Goal: Navigation & Orientation: Find specific page/section

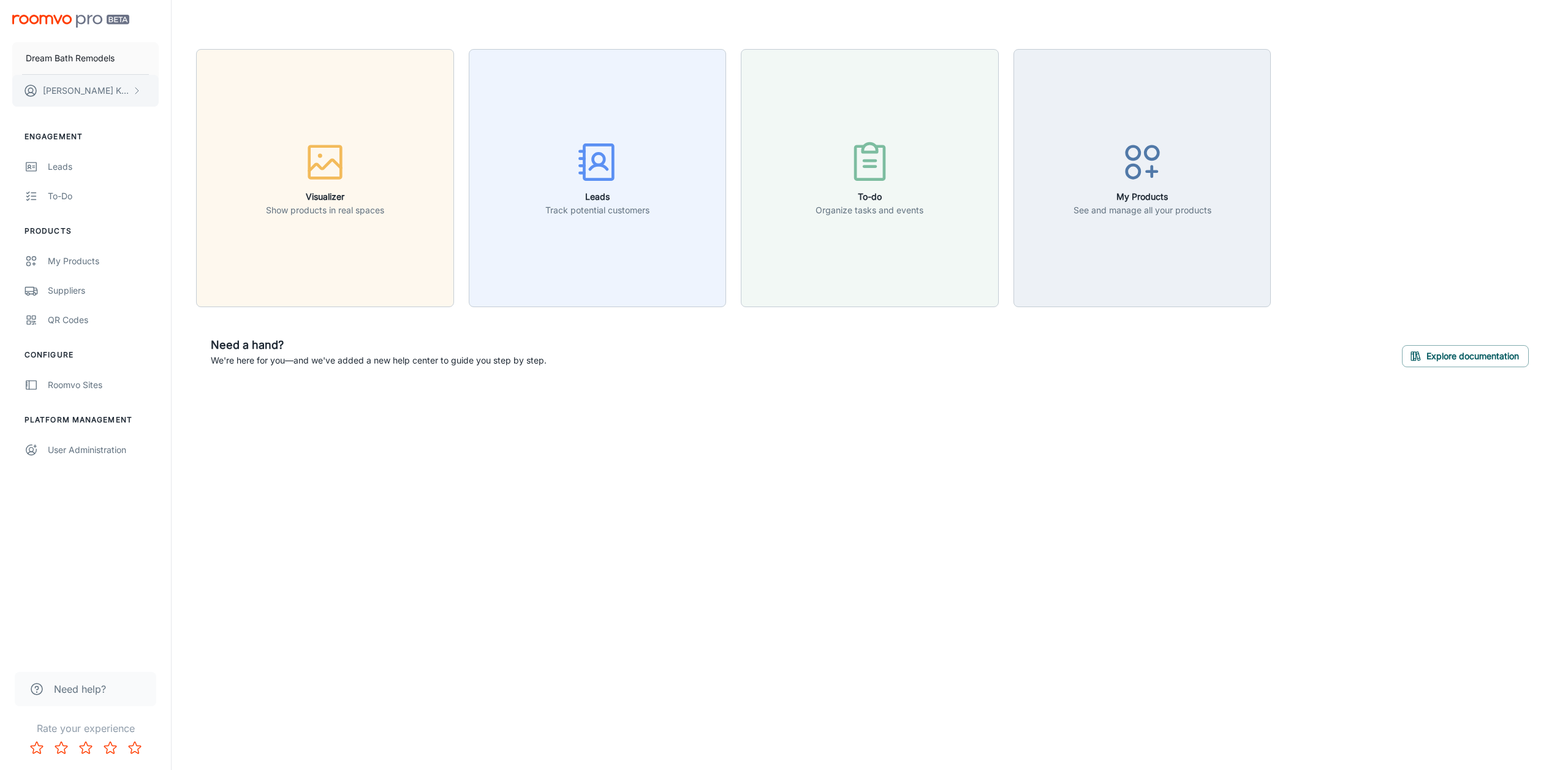
click at [84, 89] on p "Oleg Kastyuk" at bounding box center [86, 91] width 86 height 14
click at [178, 91] on li "User Profile" at bounding box center [191, 90] width 66 height 21
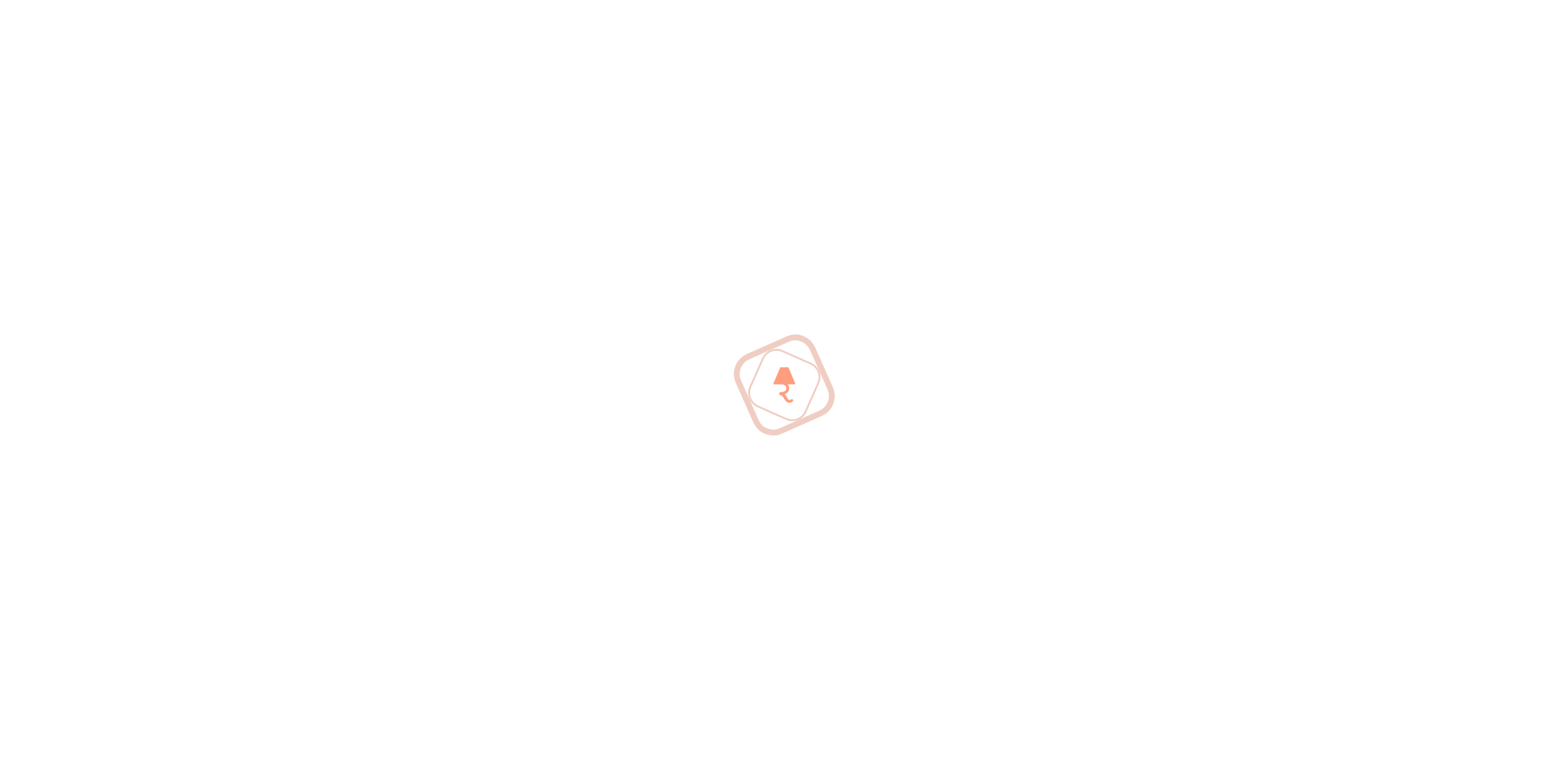
type input "[PERSON_NAME]"
type input "Kastyuk"
type input "info@dreambathremodels.com"
type input "+1 8049056655"
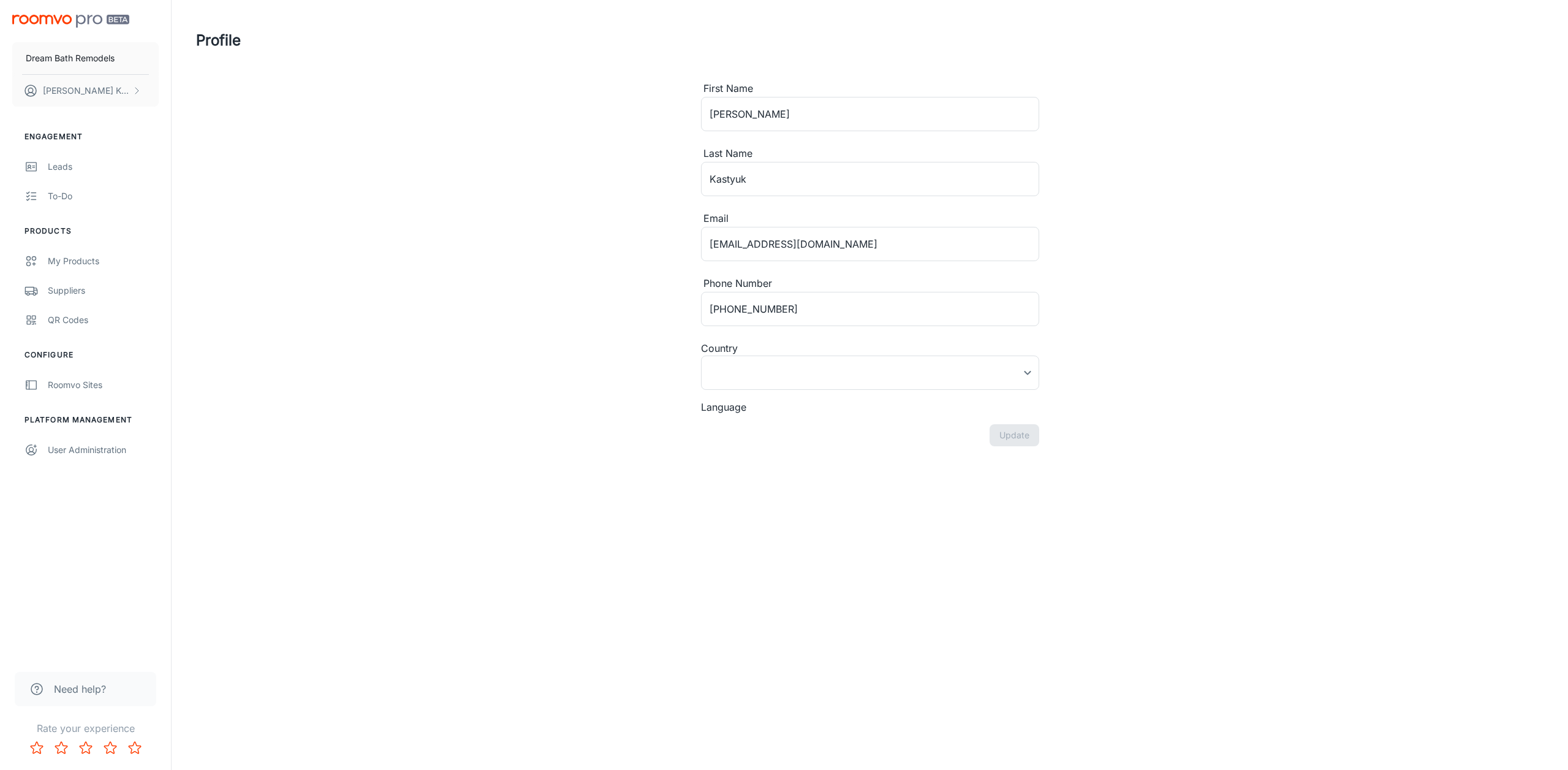
type input "[GEOGRAPHIC_DATA]"
click at [82, 263] on div "My Products" at bounding box center [104, 261] width 111 height 14
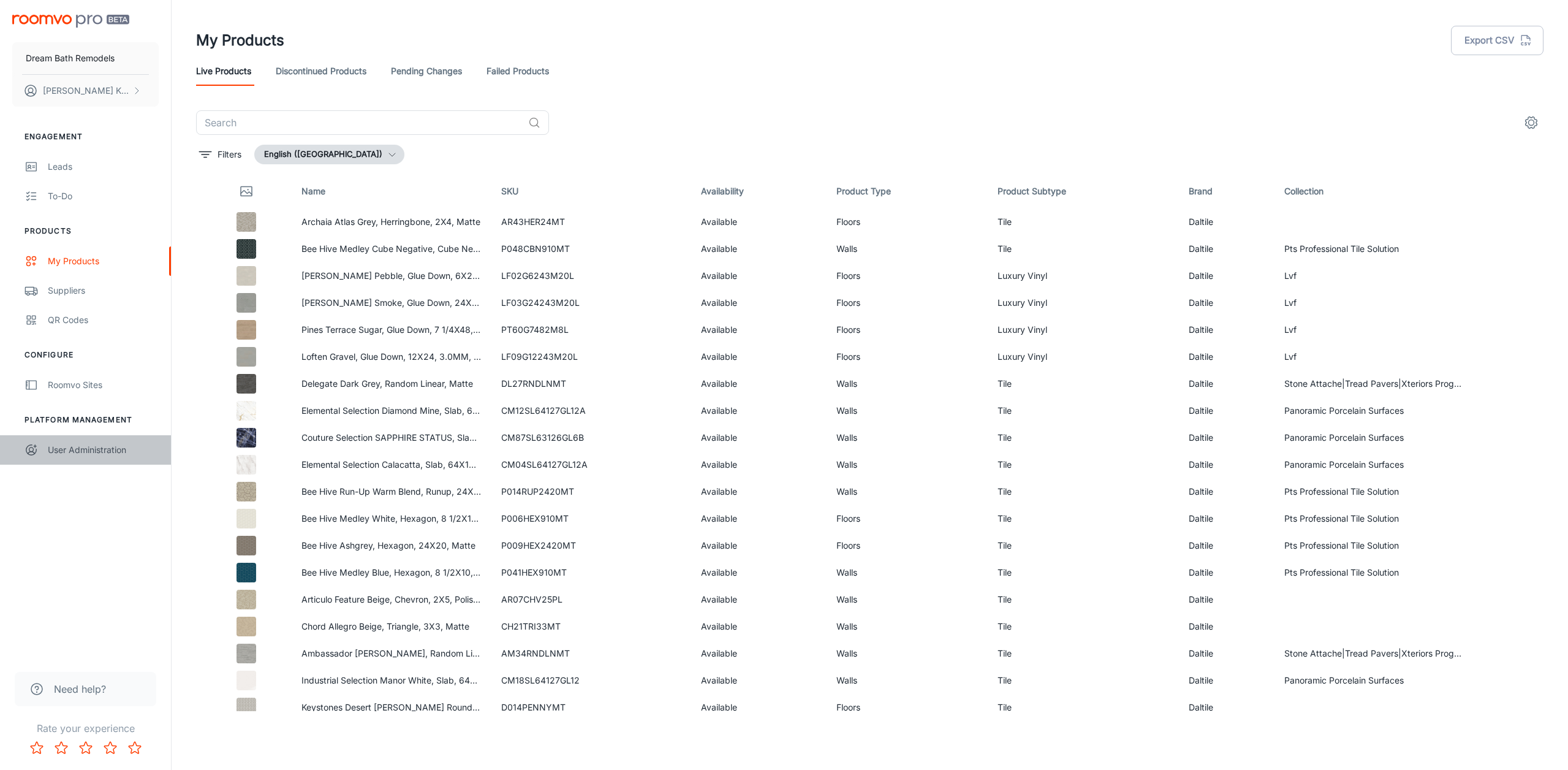
click at [106, 453] on div "User Administration" at bounding box center [104, 450] width 111 height 14
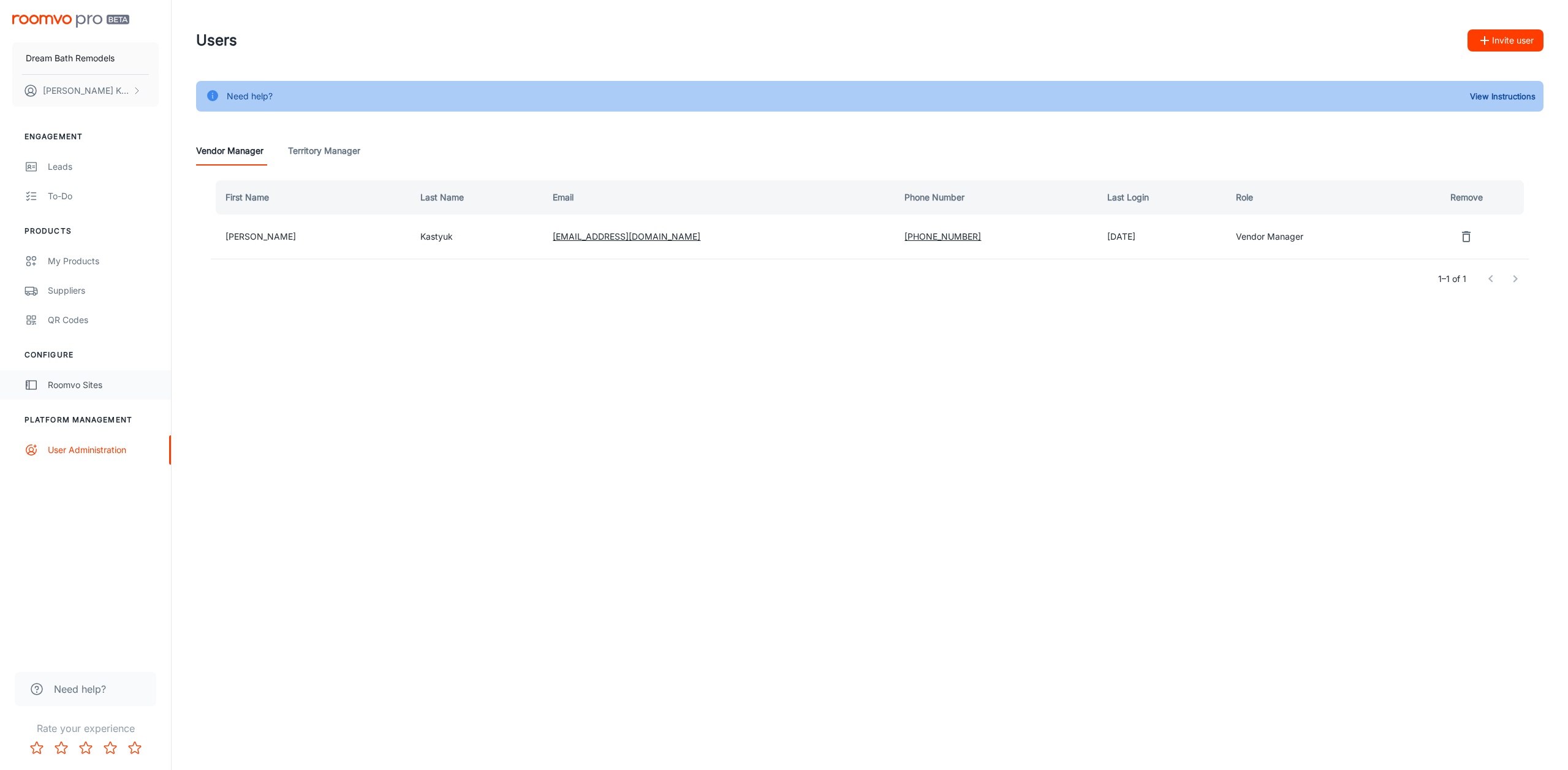
click at [73, 384] on div "Roomvo Sites" at bounding box center [104, 385] width 111 height 14
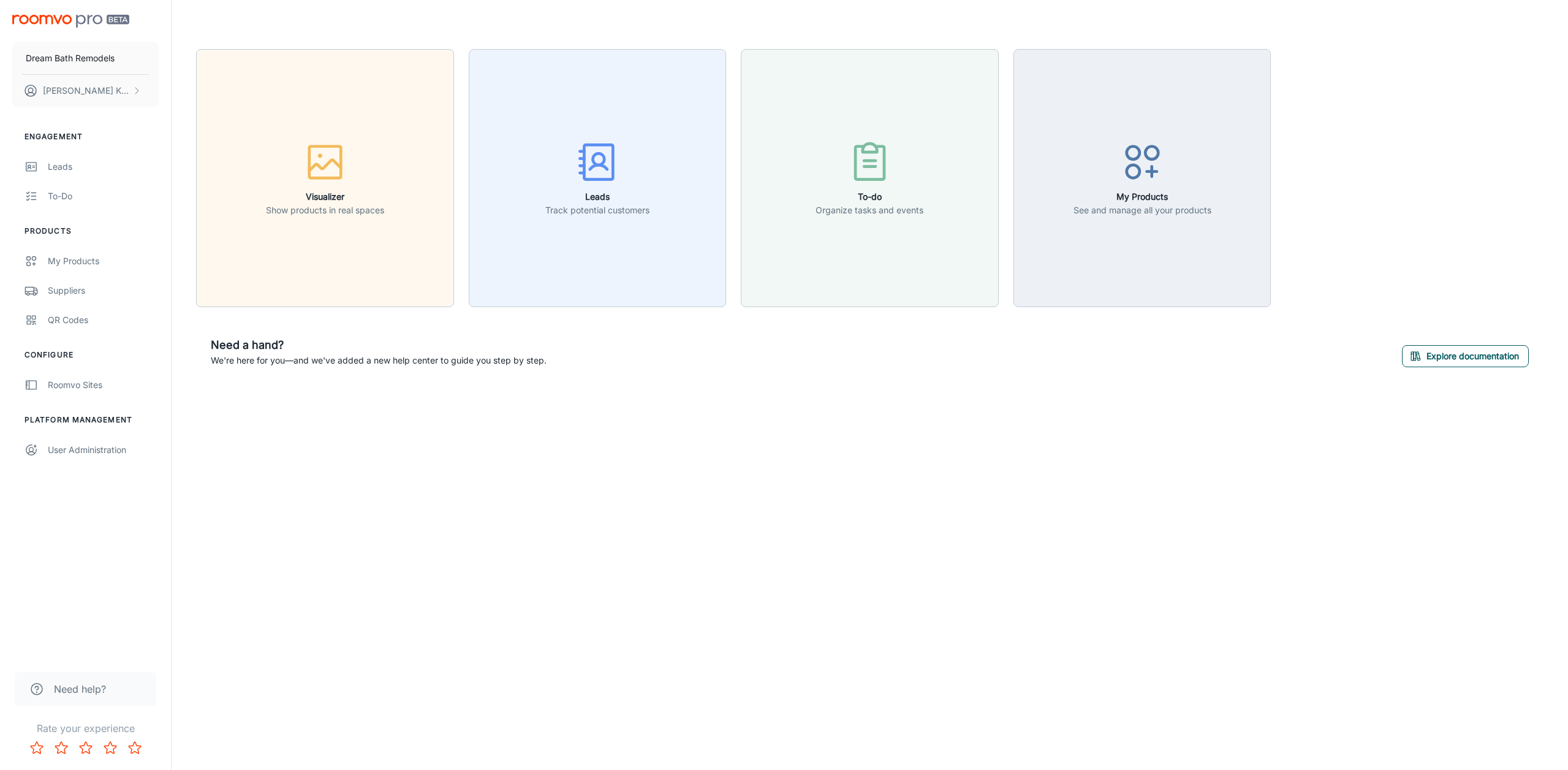
click at [1482, 348] on button "Explore documentation" at bounding box center [1465, 356] width 127 height 22
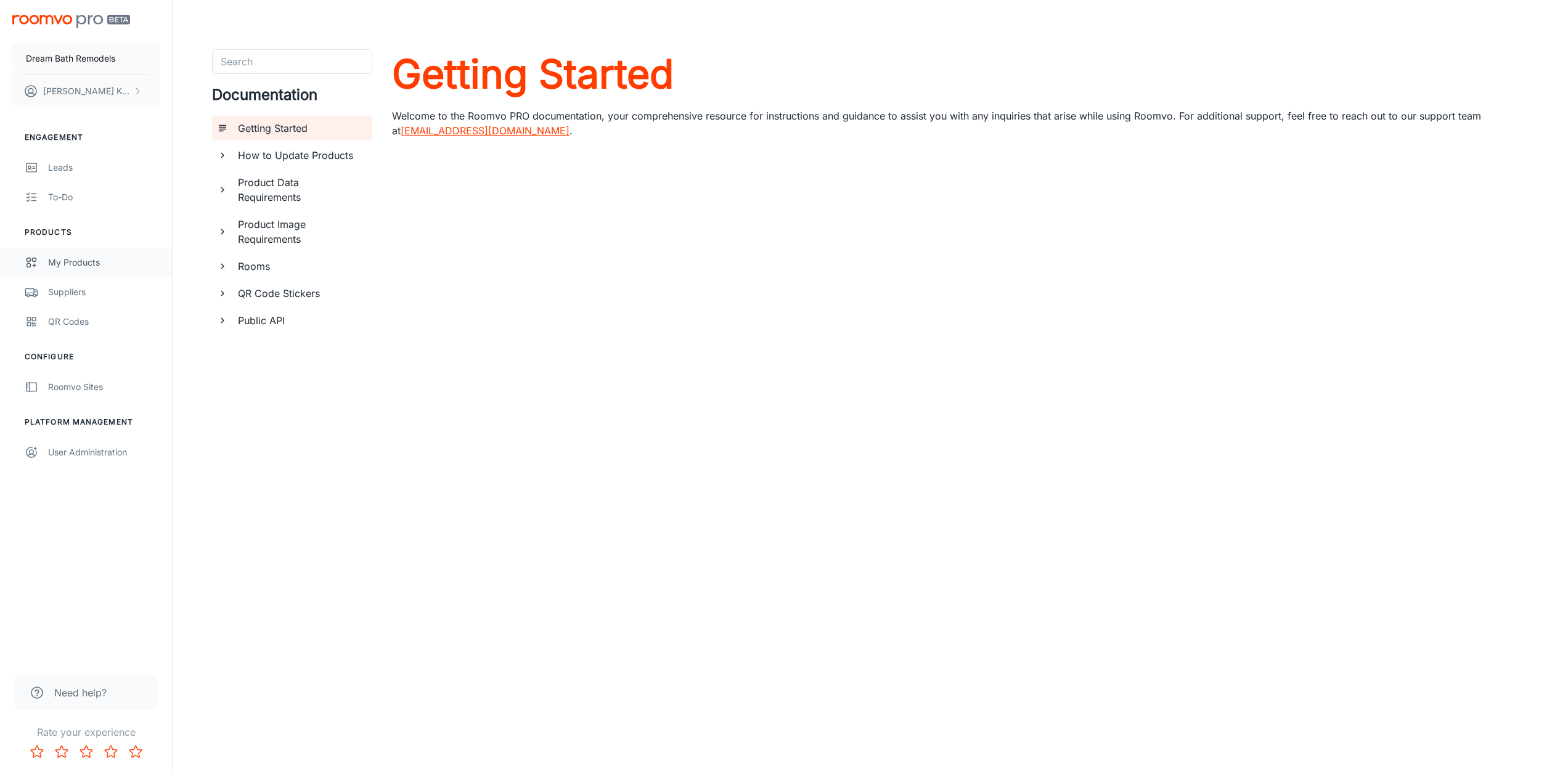
click at [86, 260] on div "My Products" at bounding box center [104, 263] width 112 height 14
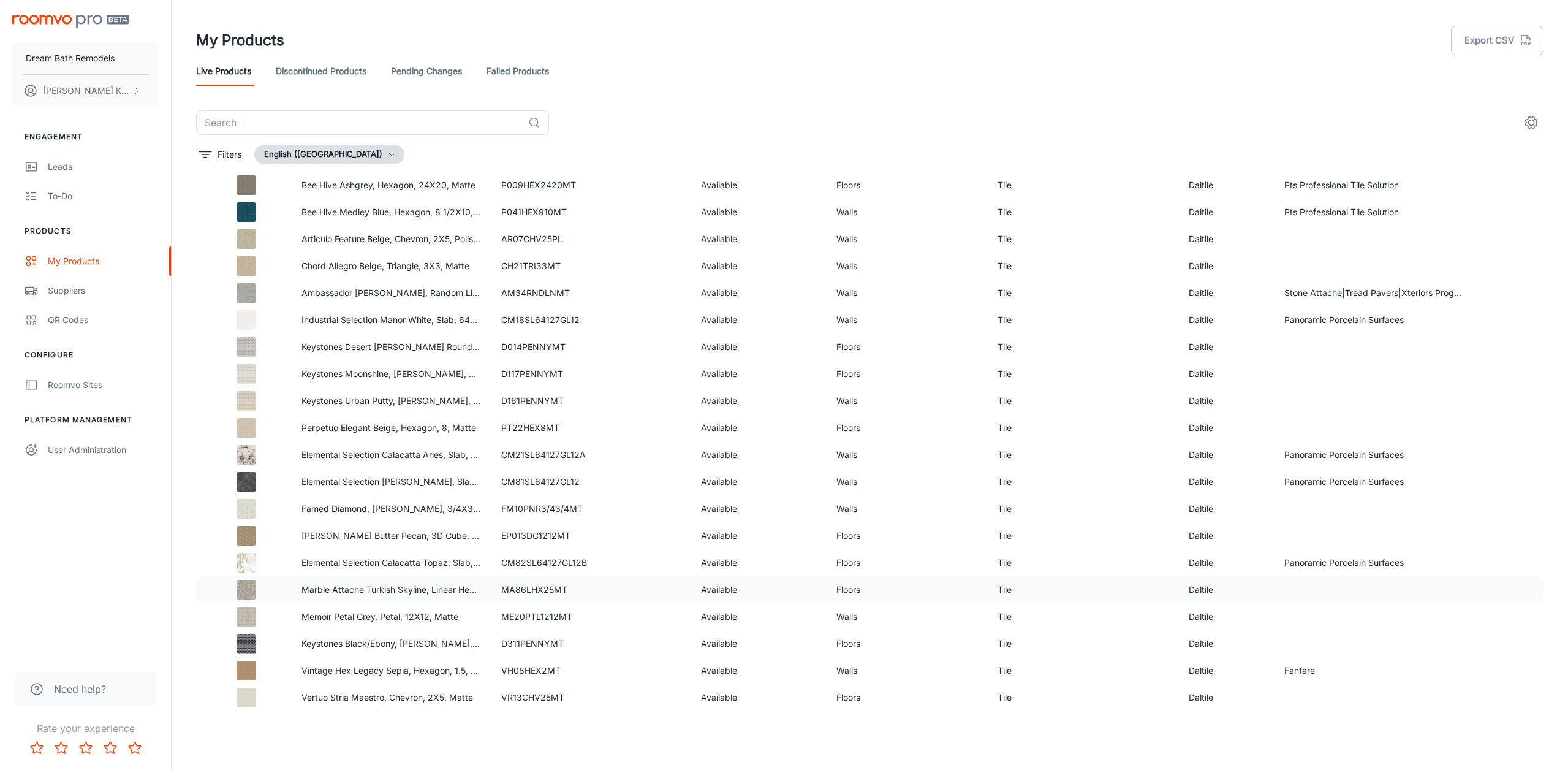
scroll to position [564, 0]
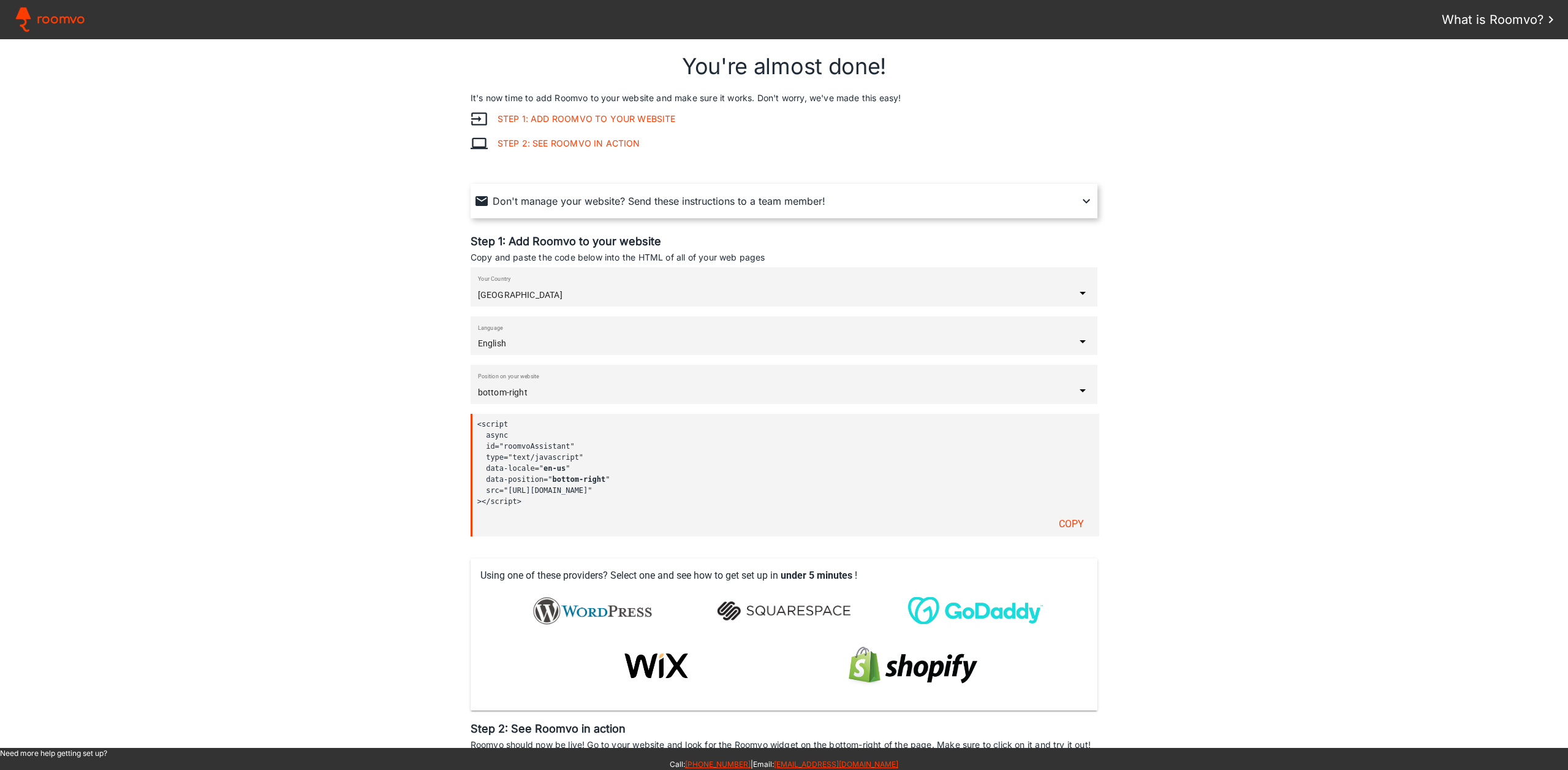
drag, startPoint x: 540, startPoint y: 519, endPoint x: 465, endPoint y: 412, distance: 130.7
click at [461, 413] on assistant-instructions at bounding box center [784, 393] width 1568 height 708
click at [494, 386] on div "Position on your website bottom-right" at bounding box center [777, 389] width 598 height 14
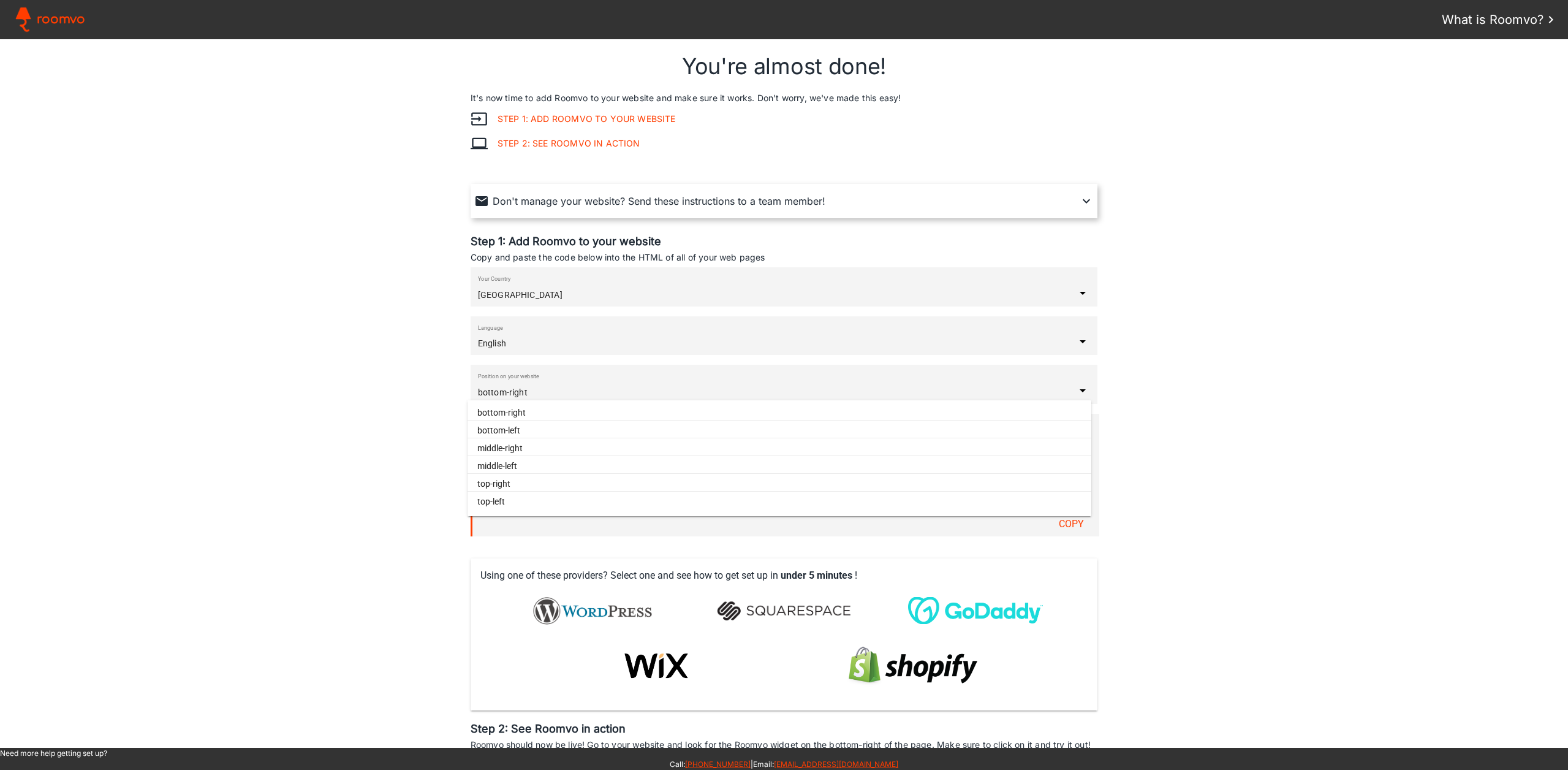
click at [519, 502] on paper-item "top-left" at bounding box center [780, 501] width 624 height 14
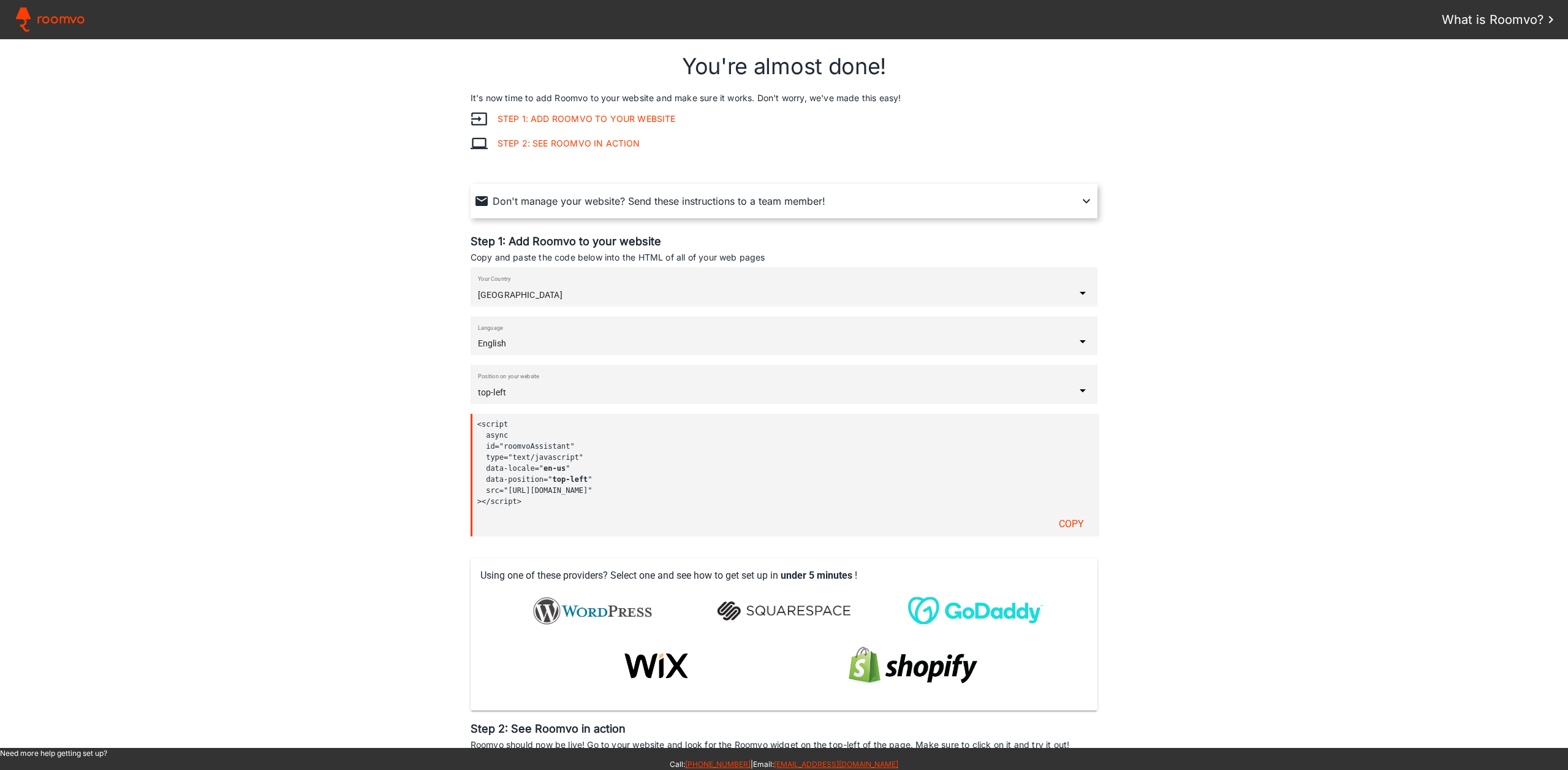
click at [514, 391] on input "top-left" at bounding box center [777, 392] width 598 height 10
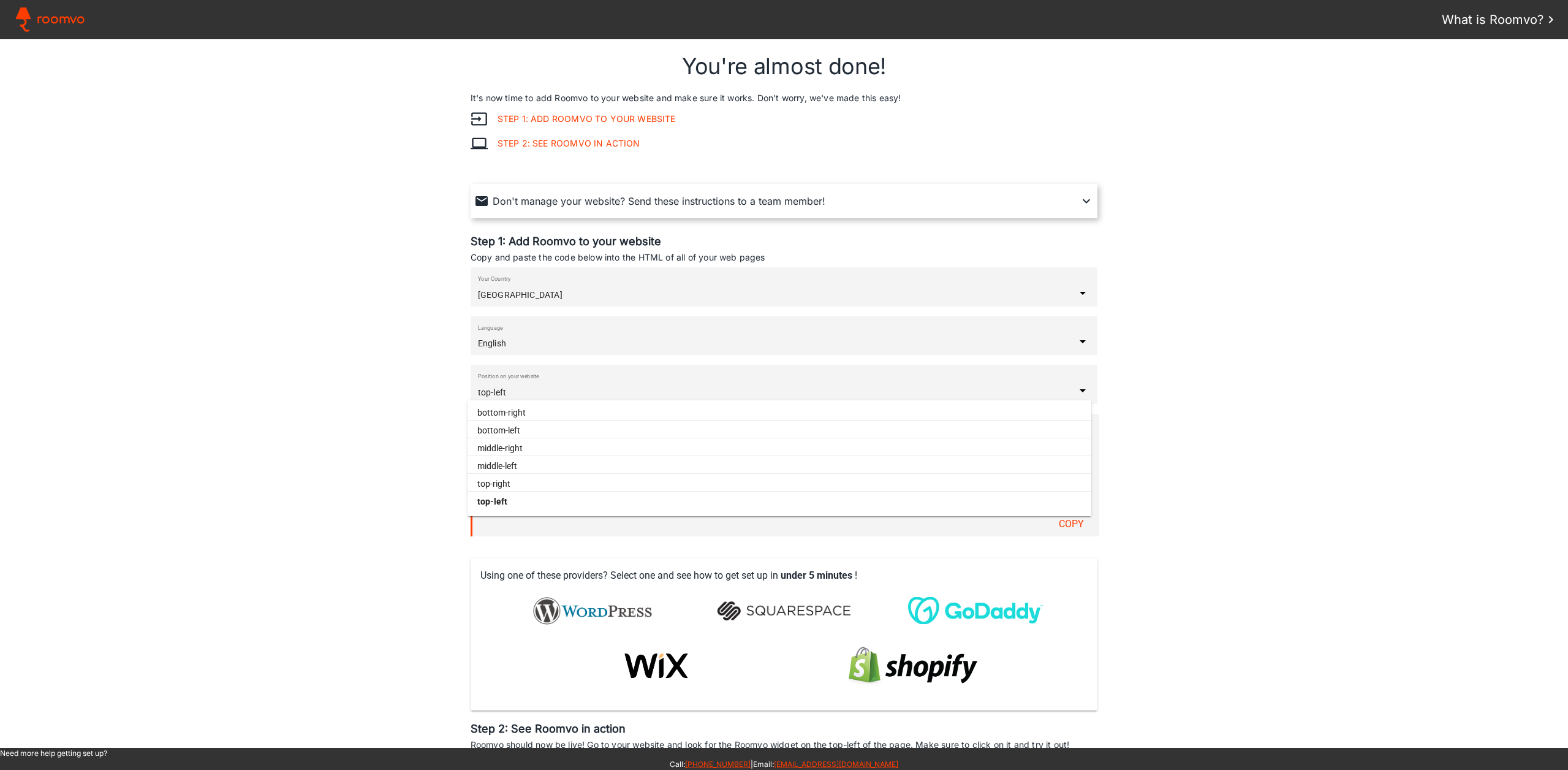
click at [0, 0] on slot "middle-right" at bounding box center [0, 0] width 0 height 0
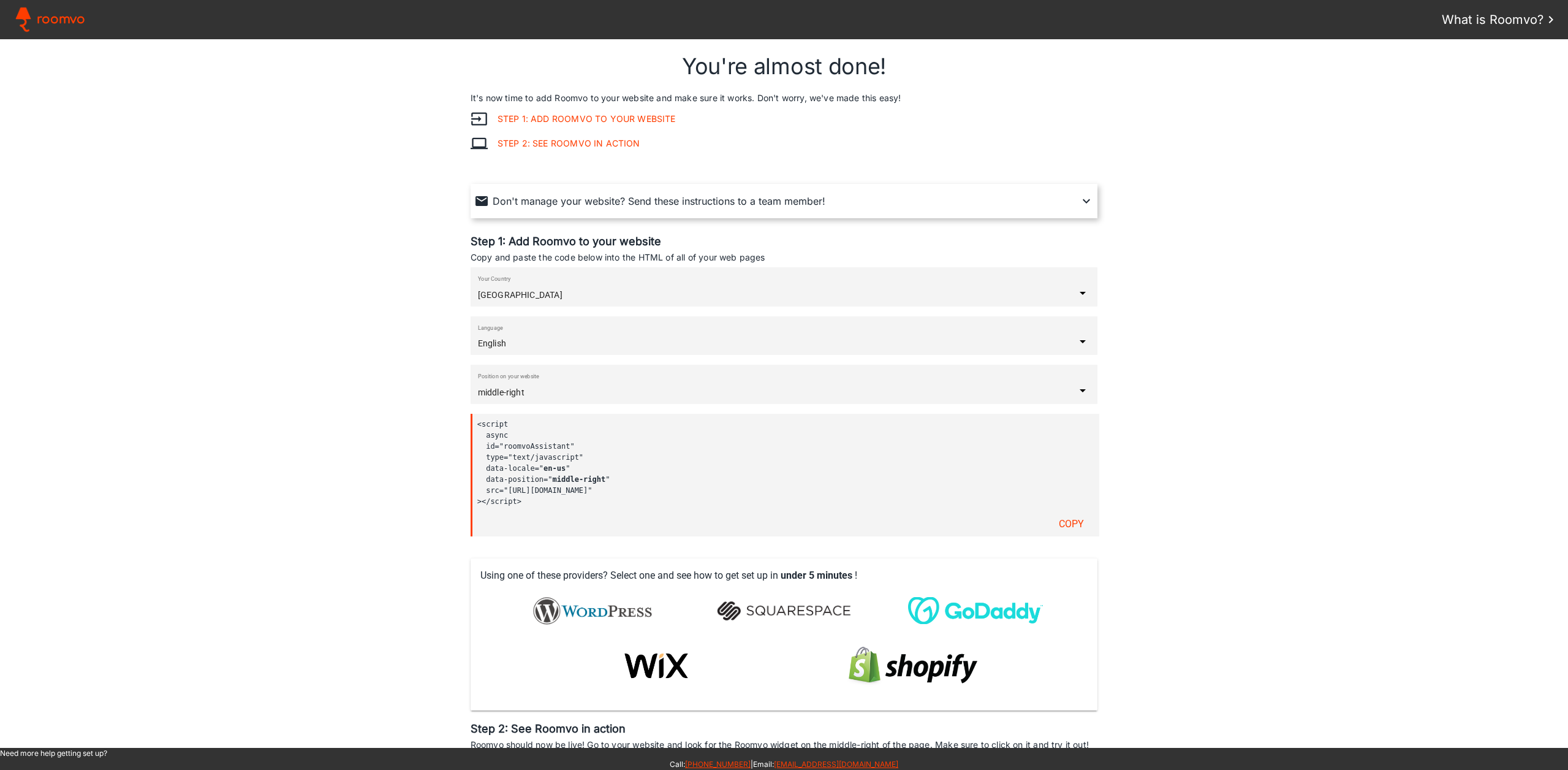
drag, startPoint x: 518, startPoint y: 526, endPoint x: 462, endPoint y: 392, distance: 145.2
click at [462, 392] on assistant-instructions at bounding box center [784, 393] width 1568 height 708
click at [597, 388] on input "middle-right" at bounding box center [777, 392] width 598 height 10
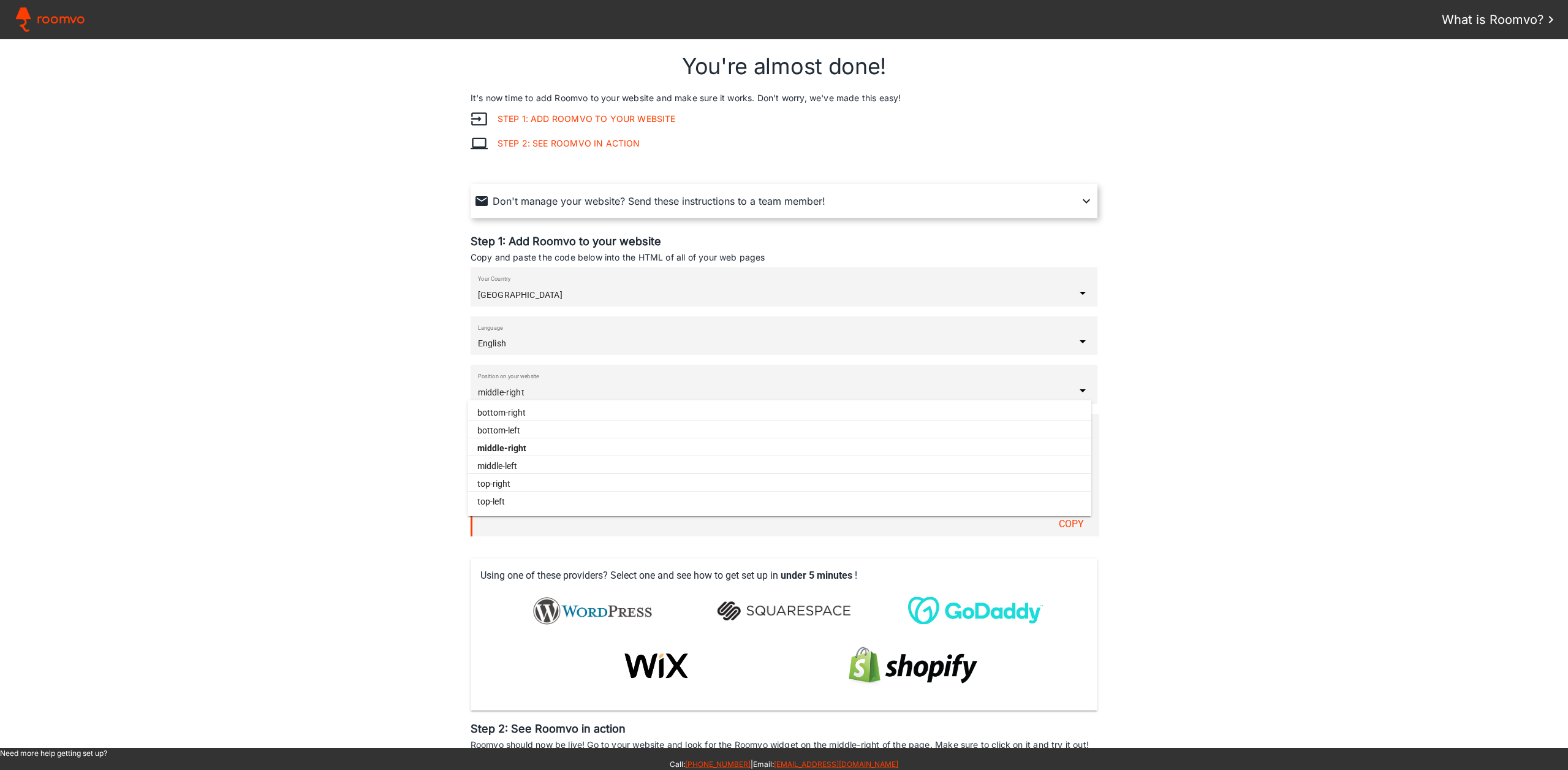
click at [528, 429] on paper-item "bottom-left" at bounding box center [780, 431] width 624 height 15
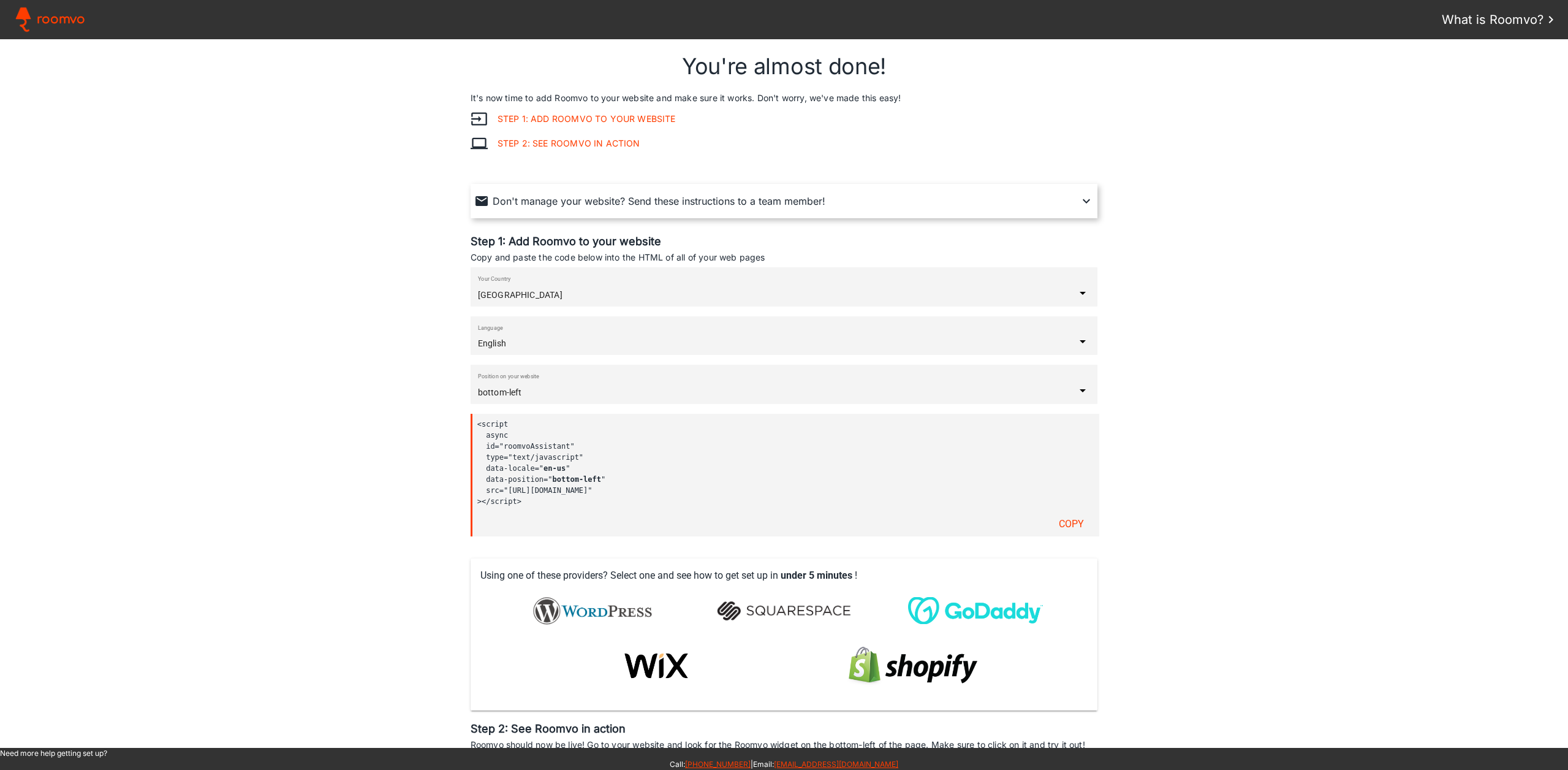
click at [531, 389] on input "bottom-left" at bounding box center [777, 392] width 598 height 10
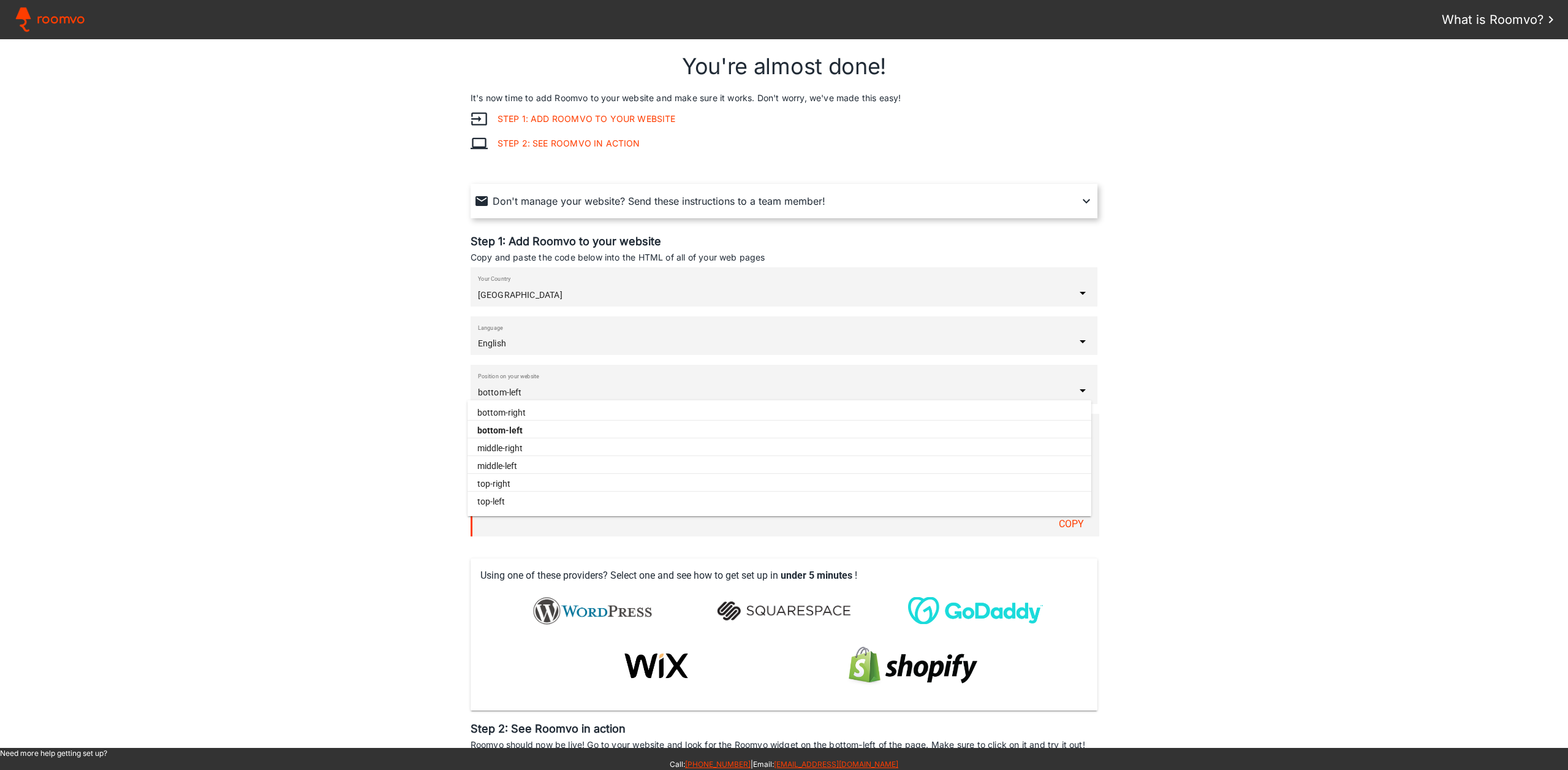
click at [0, 0] on slot "middle-right" at bounding box center [0, 0] width 0 height 0
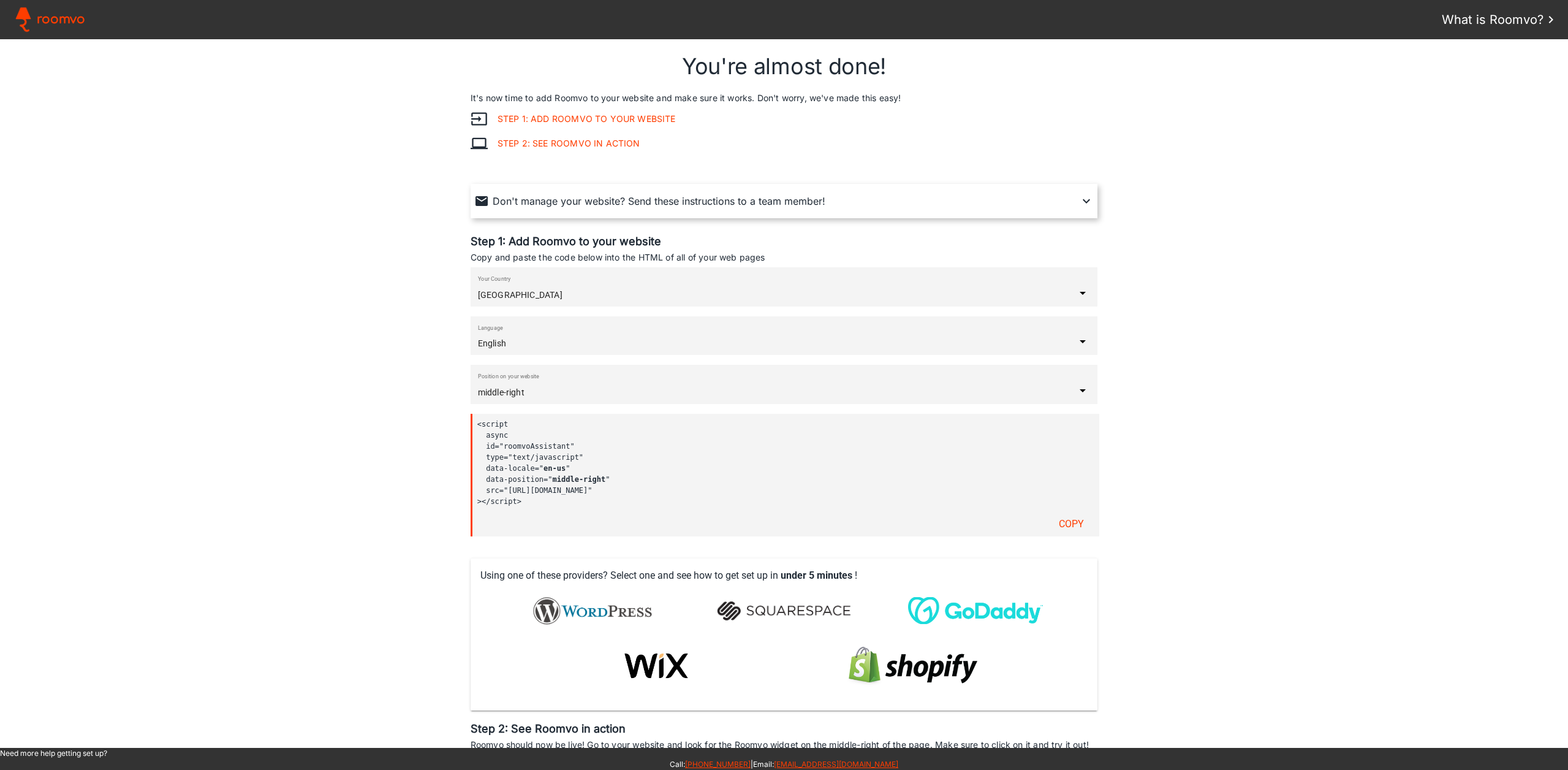
drag, startPoint x: 524, startPoint y: 509, endPoint x: 455, endPoint y: 429, distance: 105.6
click at [455, 429] on assistant-instructions at bounding box center [784, 393] width 1568 height 708
click at [744, 447] on code "<script async id="roomvoAssistant" type="text/javascript" data-locale=" en-us "…" at bounding box center [781, 462] width 608 height 88
drag, startPoint x: 527, startPoint y: 502, endPoint x: 471, endPoint y: 422, distance: 97.7
click at [471, 422] on div "<script async id="roomvoAssistant" type="text/javascript" data-locale=" en-us "…" at bounding box center [785, 474] width 629 height 123
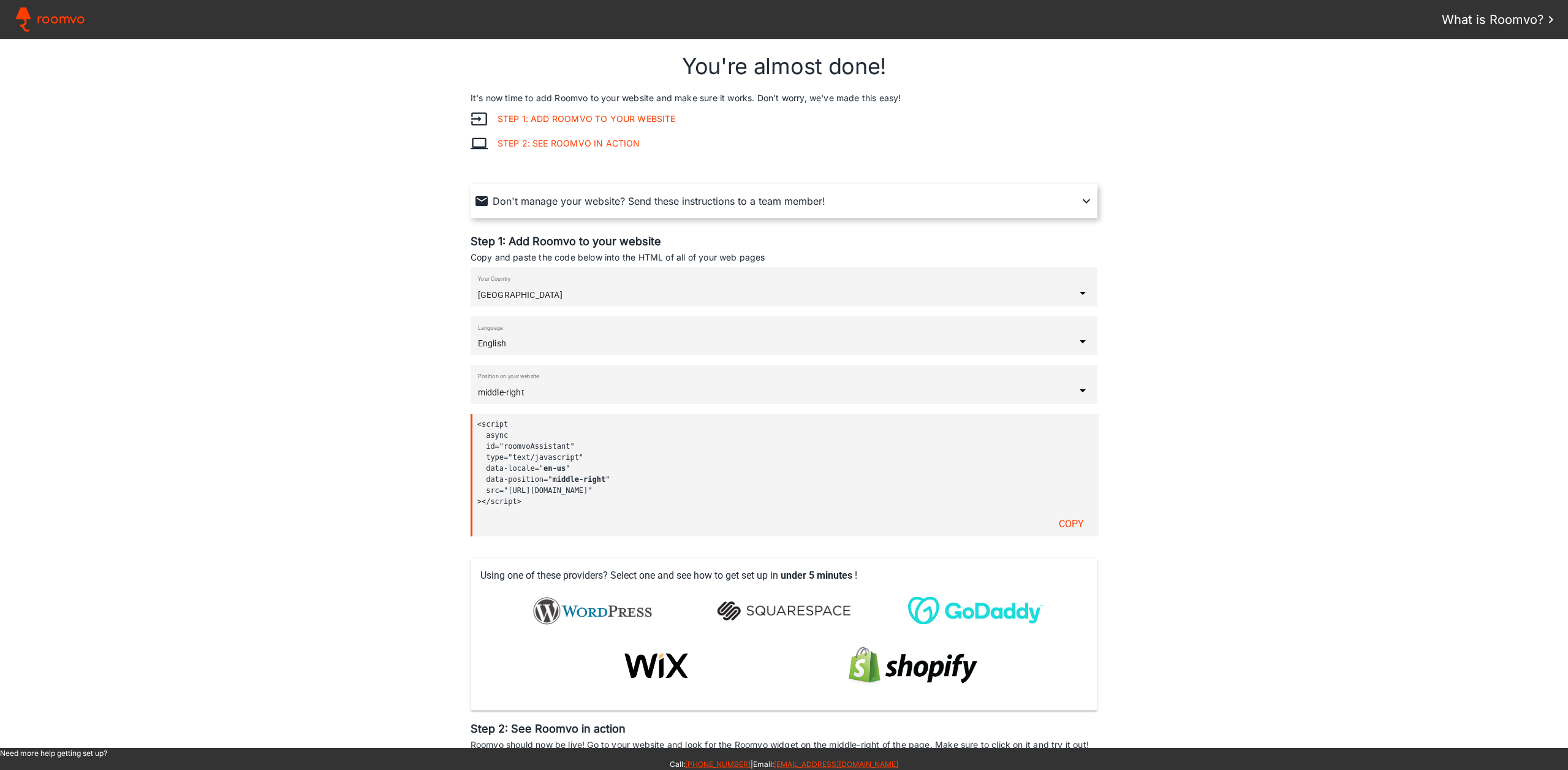
click at [603, 384] on div "Position on your website middle-right" at bounding box center [777, 389] width 598 height 14
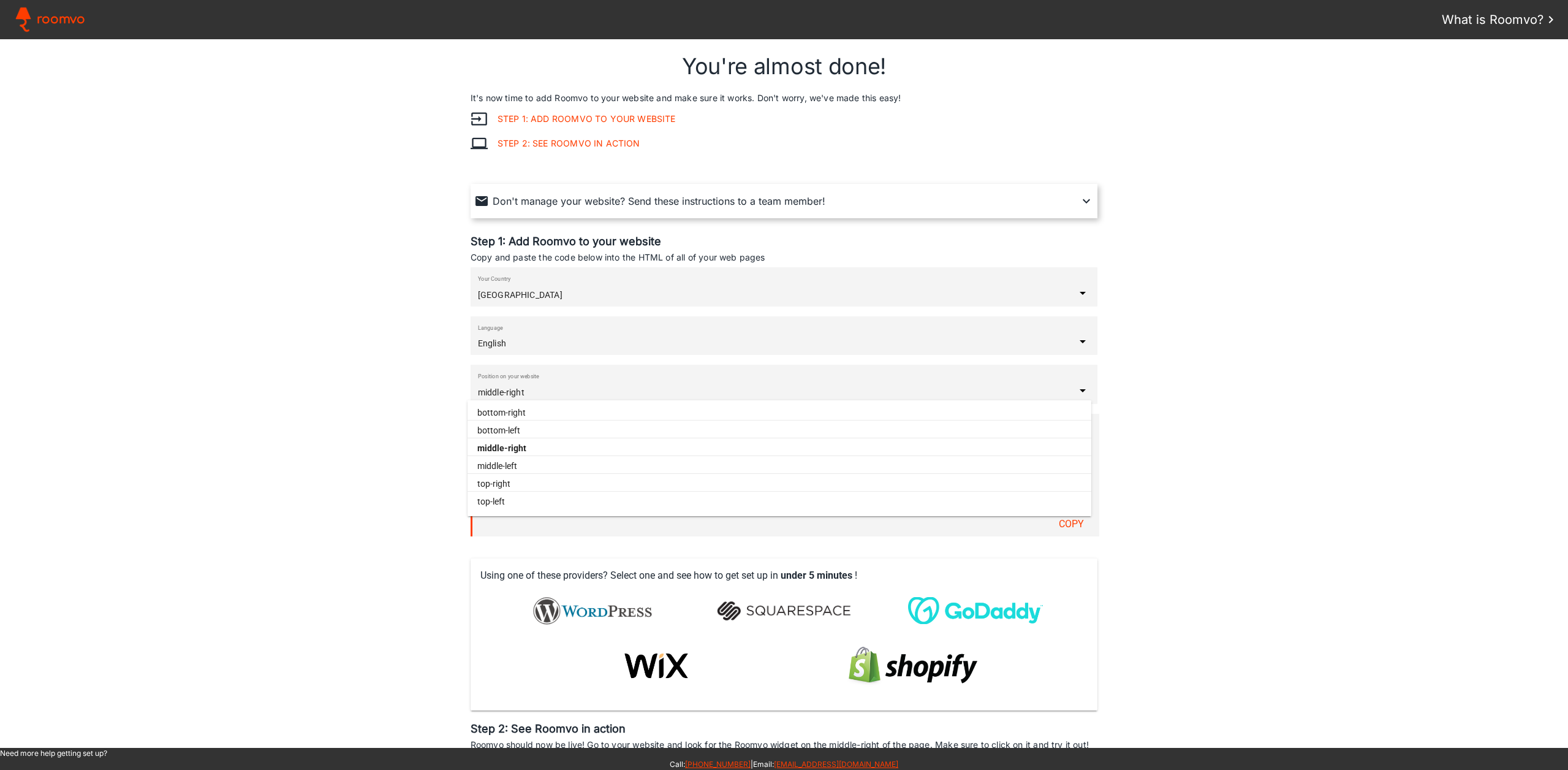
click at [0, 0] on slot "bottom-right" at bounding box center [0, 0] width 0 height 0
type input "bottom-right"
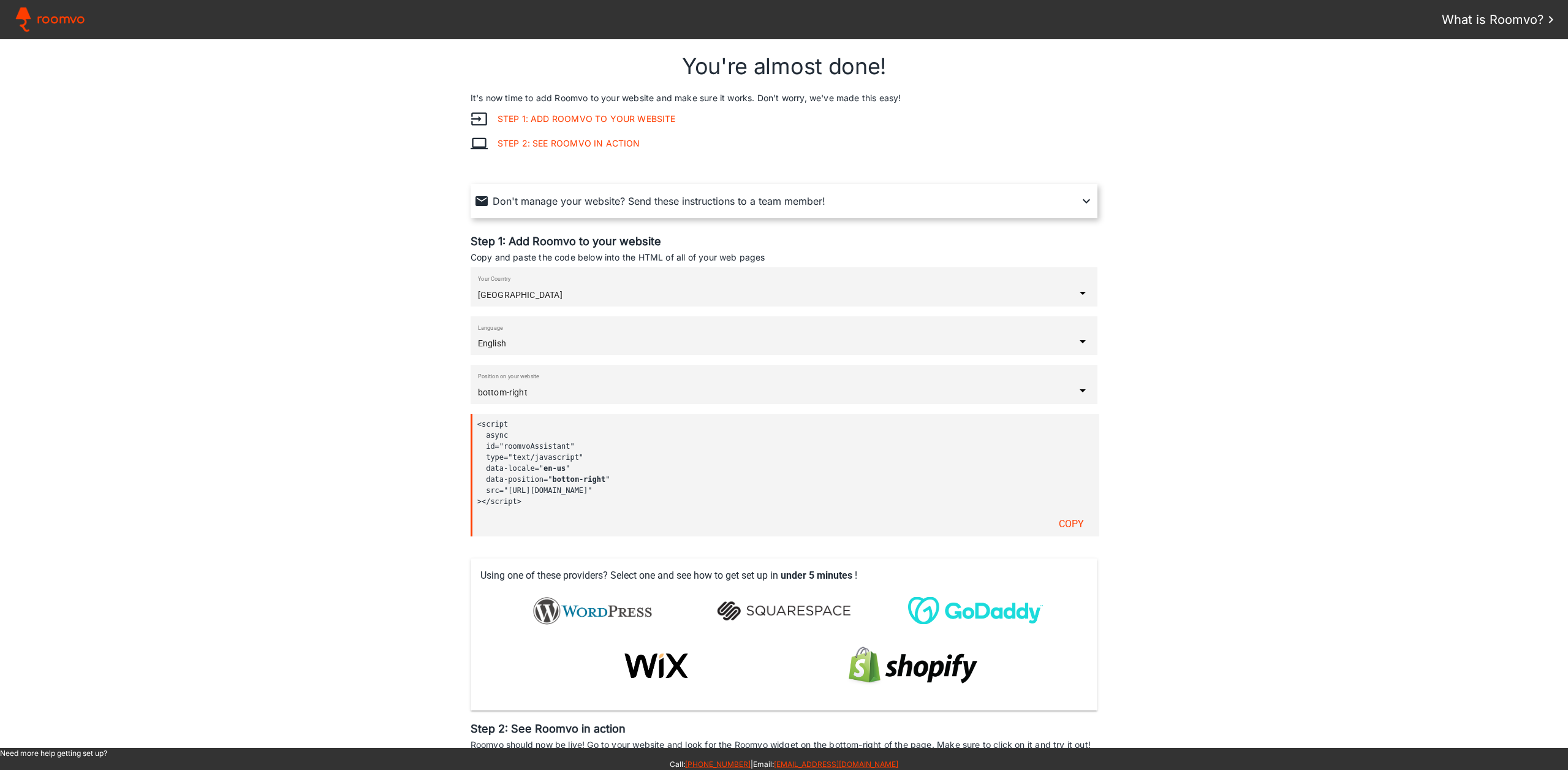
drag, startPoint x: 538, startPoint y: 514, endPoint x: 445, endPoint y: 423, distance: 130.1
click at [445, 423] on assistant-instructions at bounding box center [784, 393] width 1568 height 708
click at [47, 16] on span "Roomvo" at bounding box center [61, 19] width 49 height 19
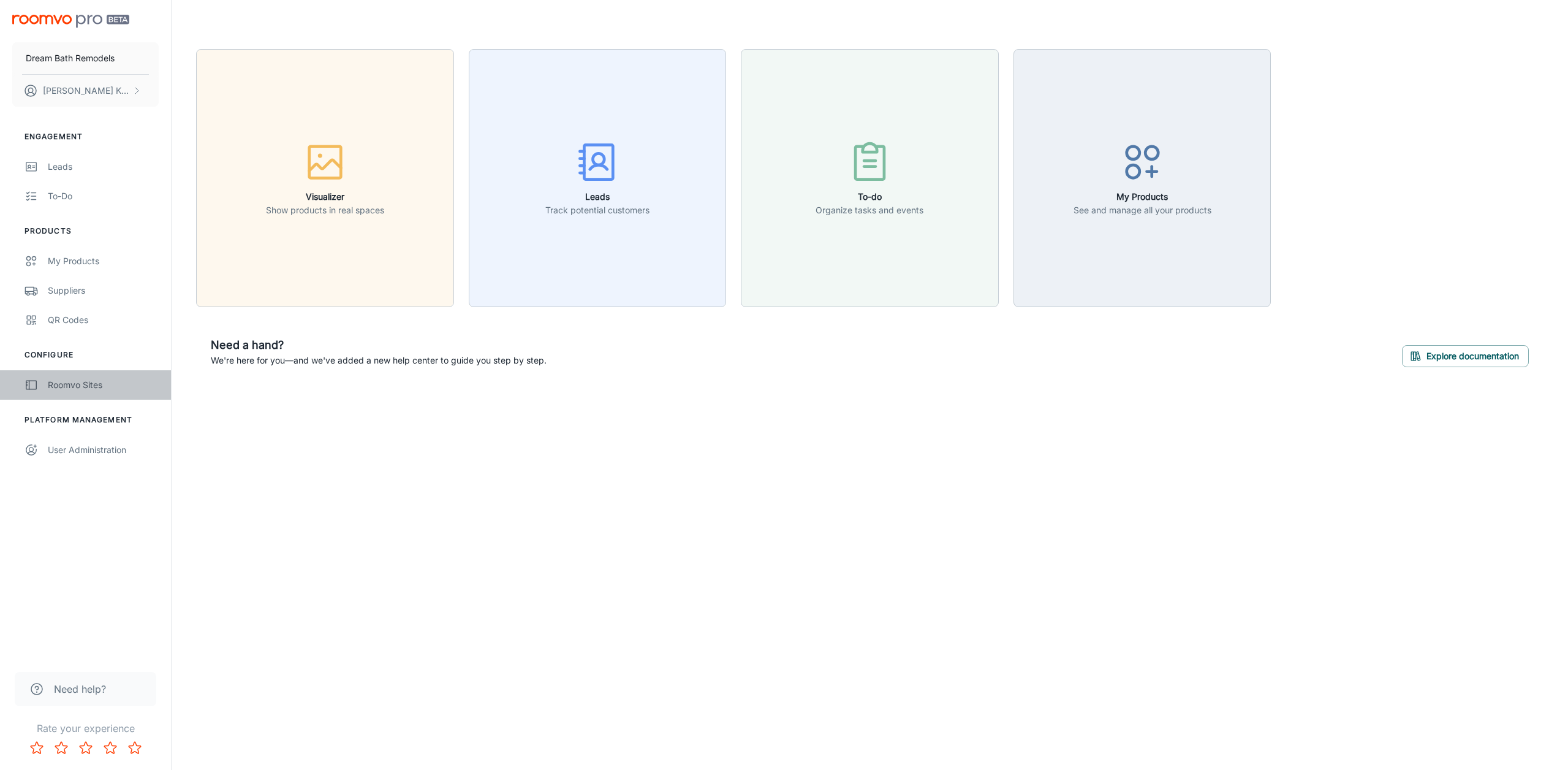
click at [56, 382] on div "Roomvo Sites" at bounding box center [104, 385] width 111 height 14
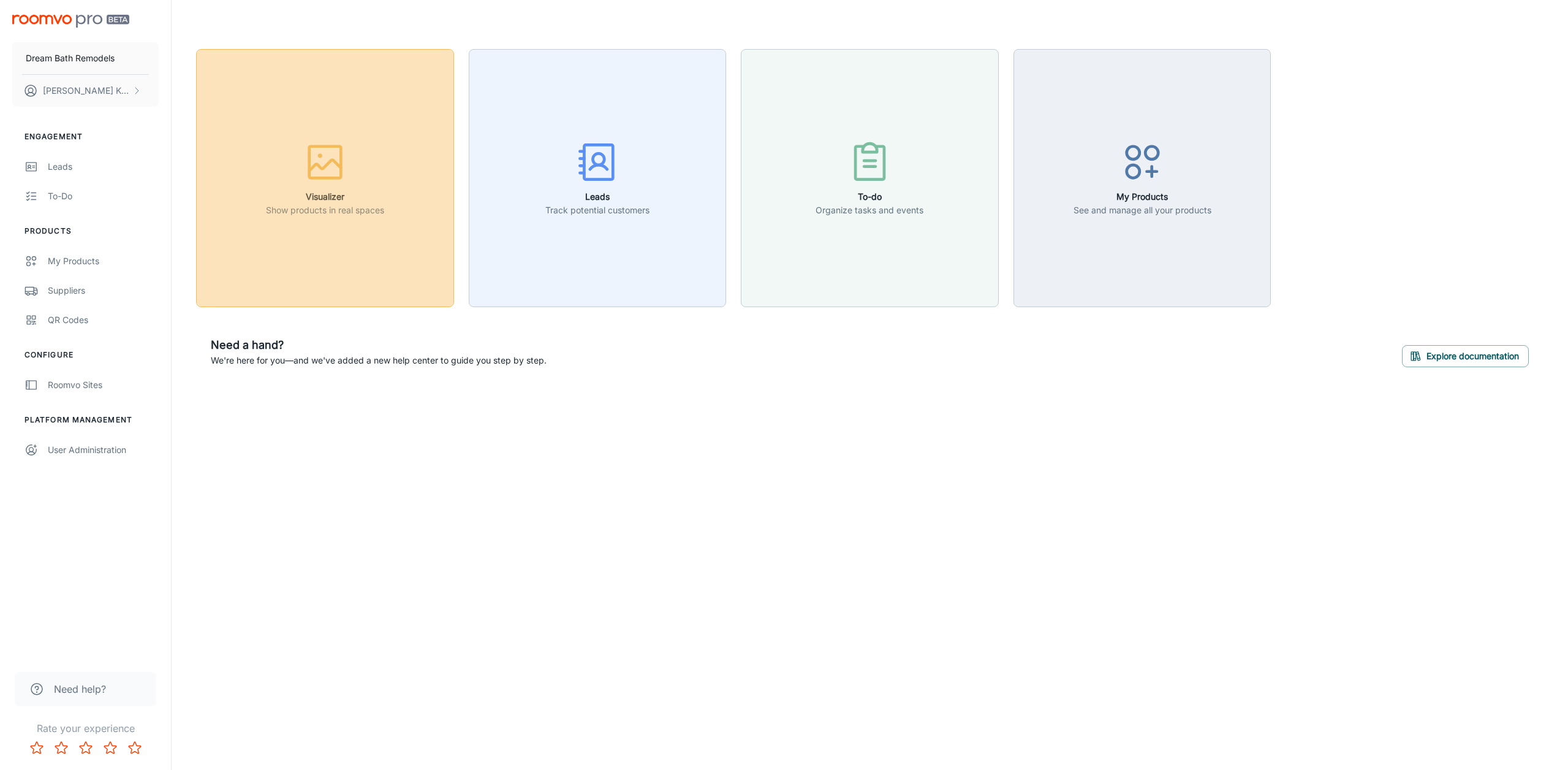
click at [309, 149] on rect "button" at bounding box center [325, 162] width 32 height 32
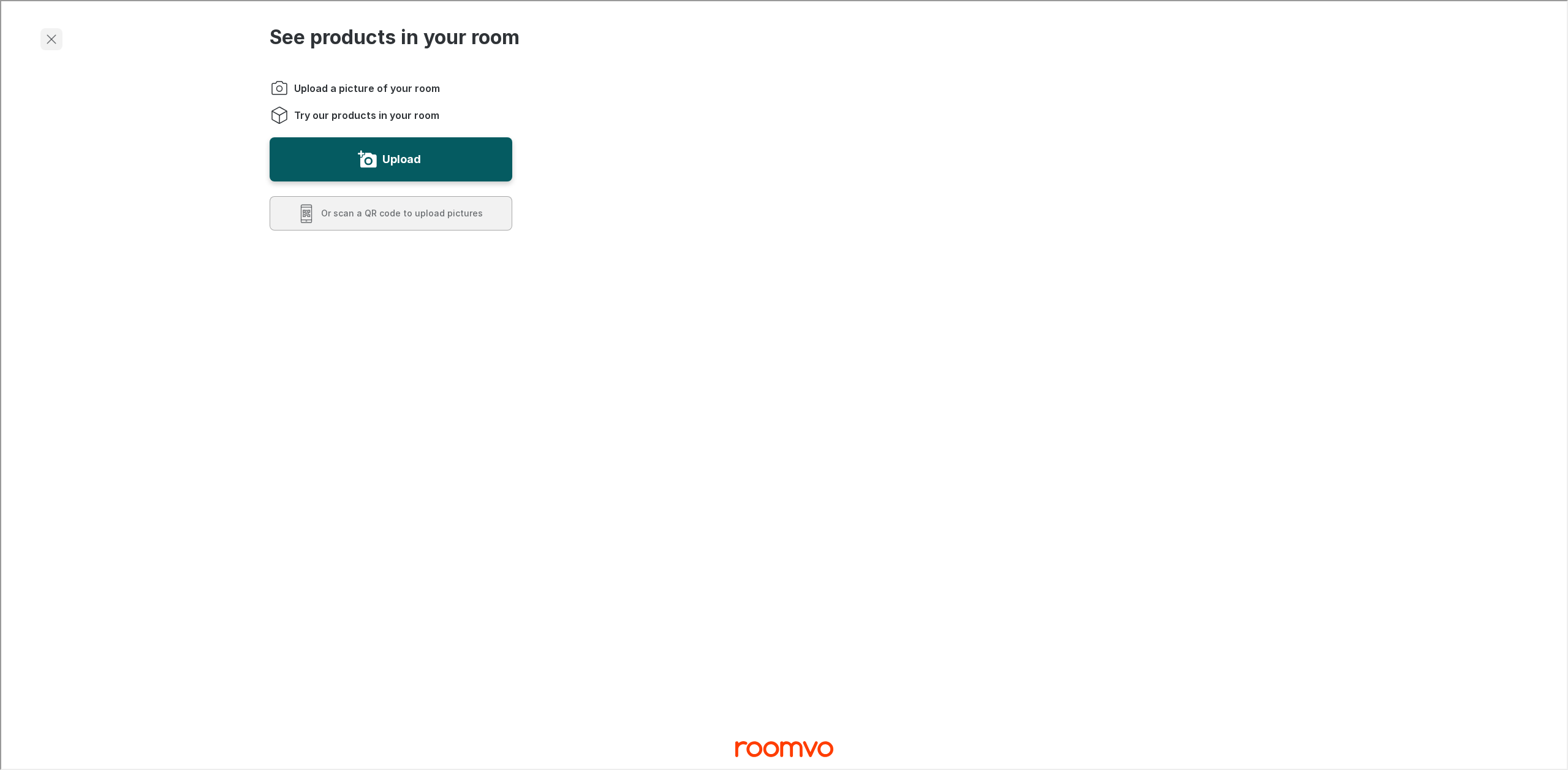
click at [48, 35] on line "Exit visualizer" at bounding box center [50, 38] width 9 height 9
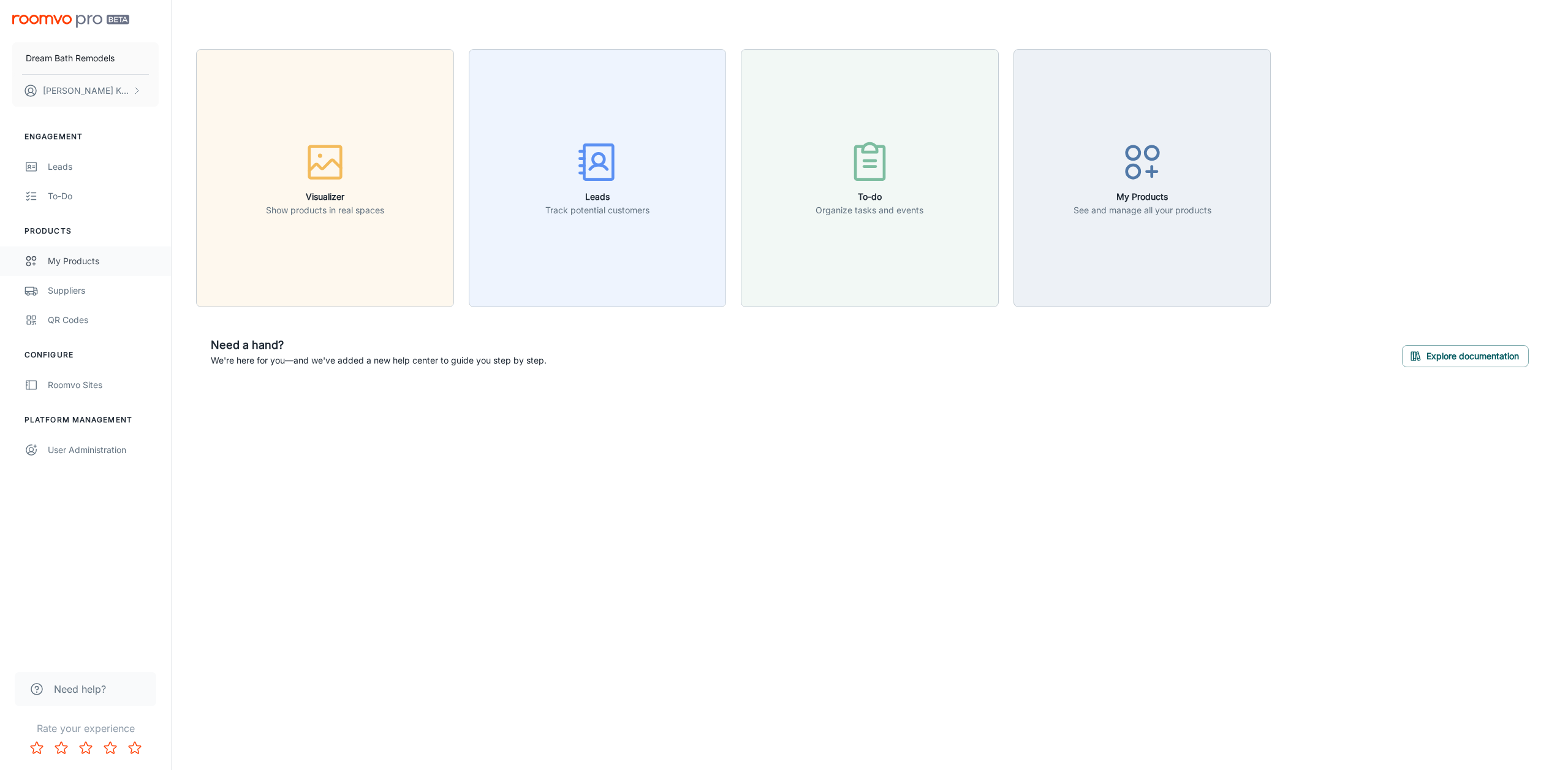
click at [76, 261] on div "My Products" at bounding box center [104, 261] width 111 height 14
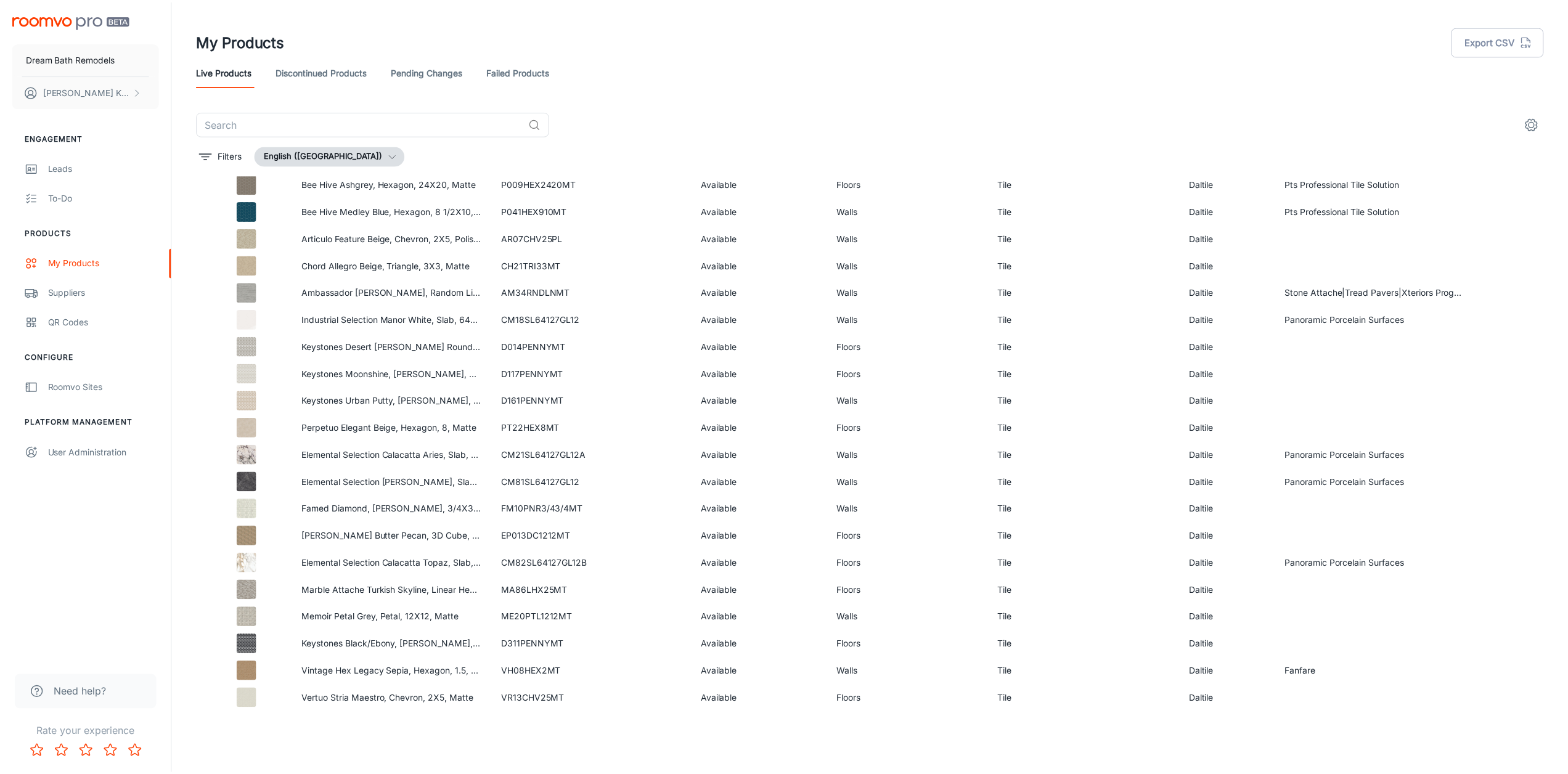
scroll to position [1434, 0]
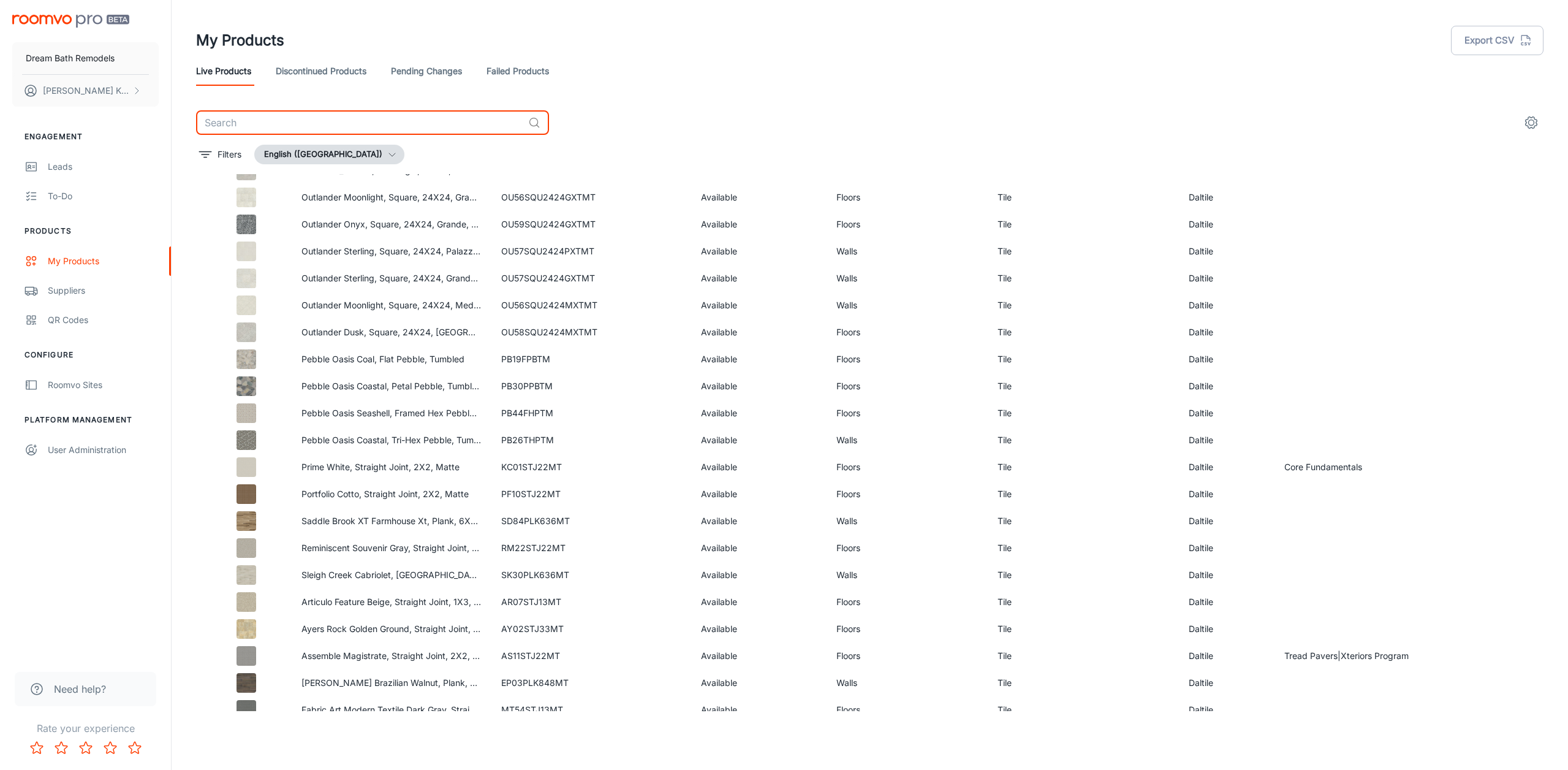
click at [403, 124] on input "text" at bounding box center [359, 123] width 327 height 25
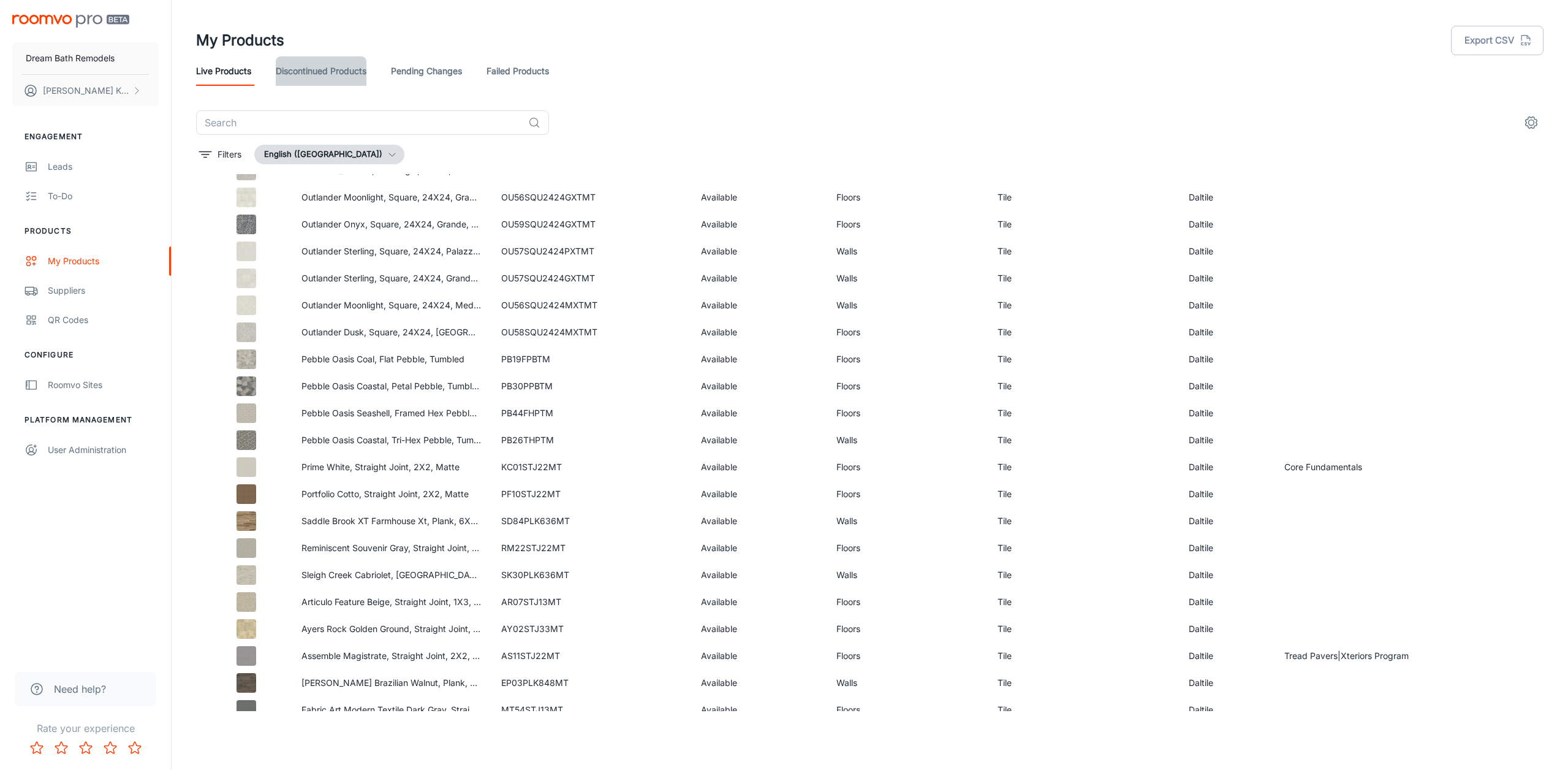
click at [345, 72] on link "Discontinued Products" at bounding box center [321, 71] width 91 height 29
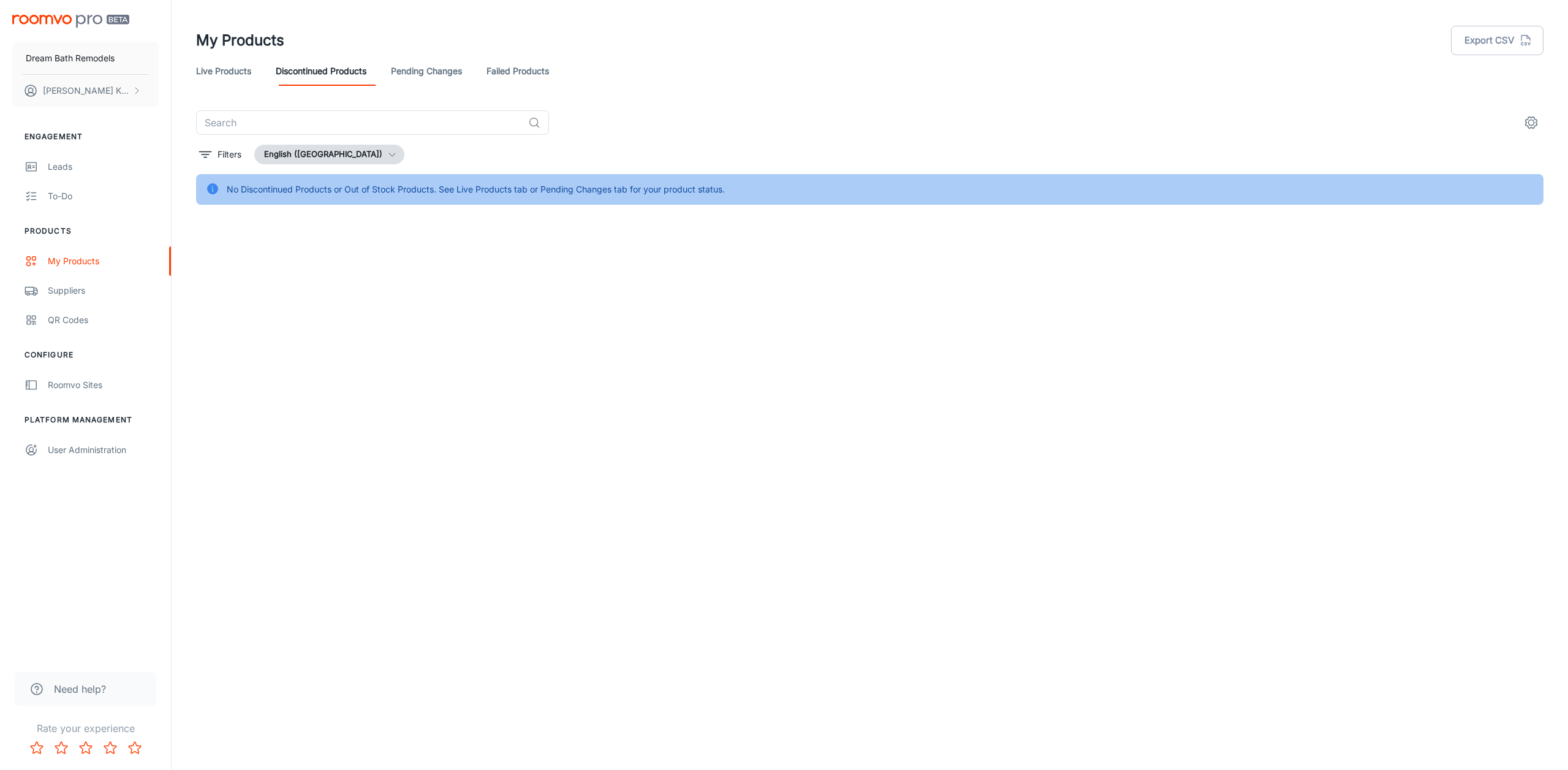
click at [442, 68] on link "Pending Changes" at bounding box center [426, 71] width 71 height 29
click at [234, 71] on link "Live Products" at bounding box center [224, 71] width 55 height 29
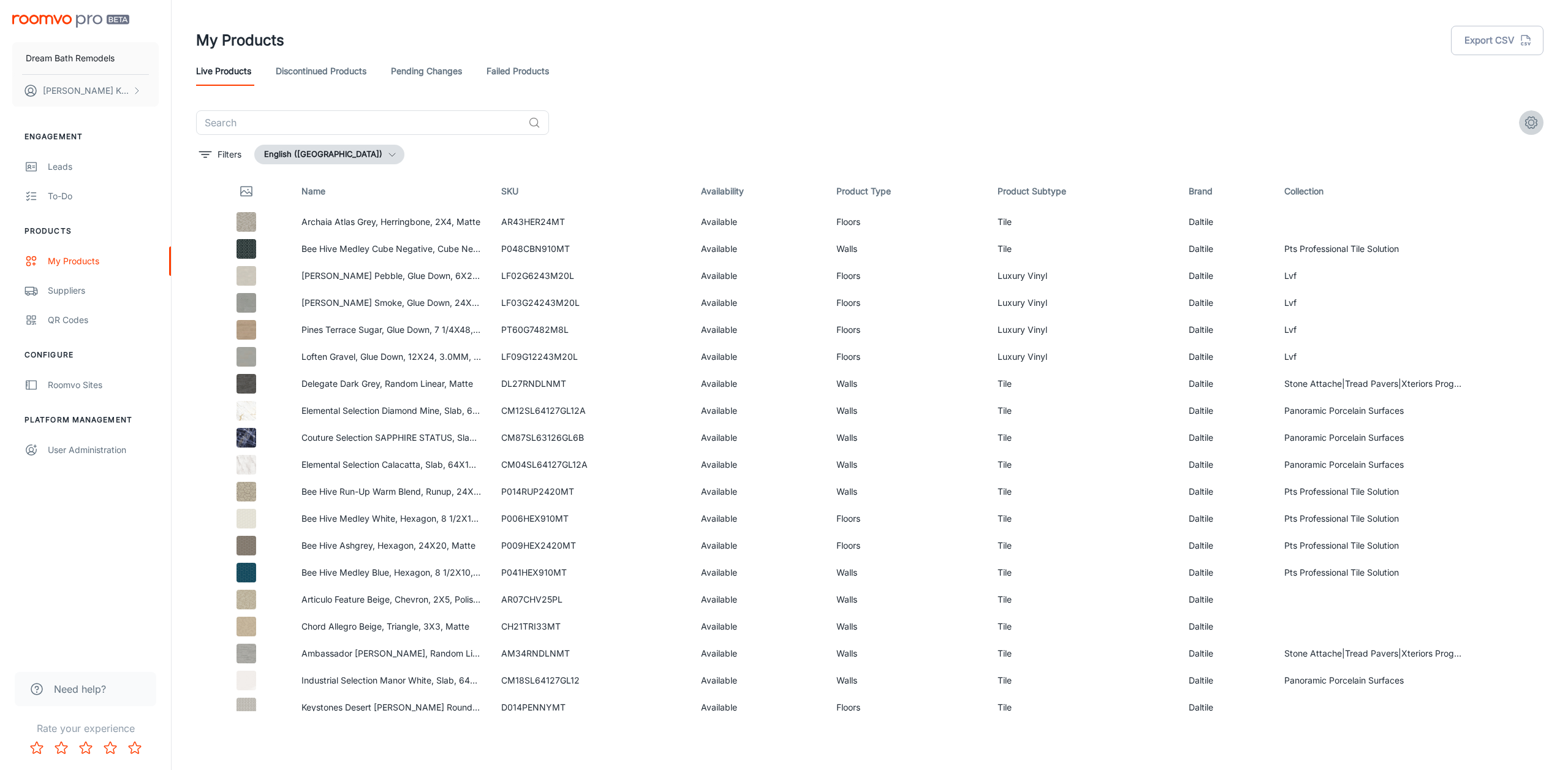
click at [1528, 119] on icon "settings" at bounding box center [1532, 123] width 12 height 12
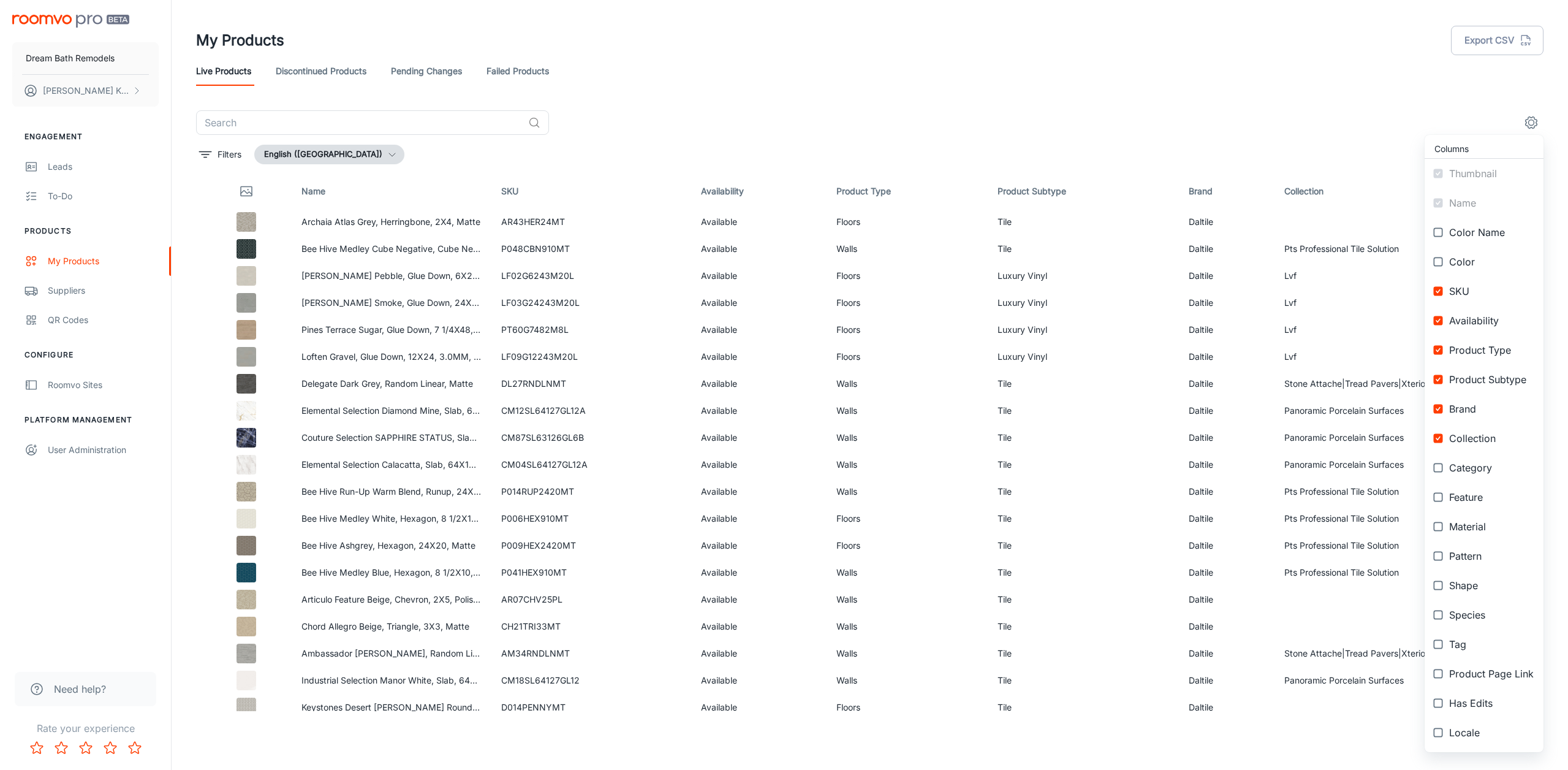
click at [1463, 80] on div at bounding box center [784, 385] width 1568 height 770
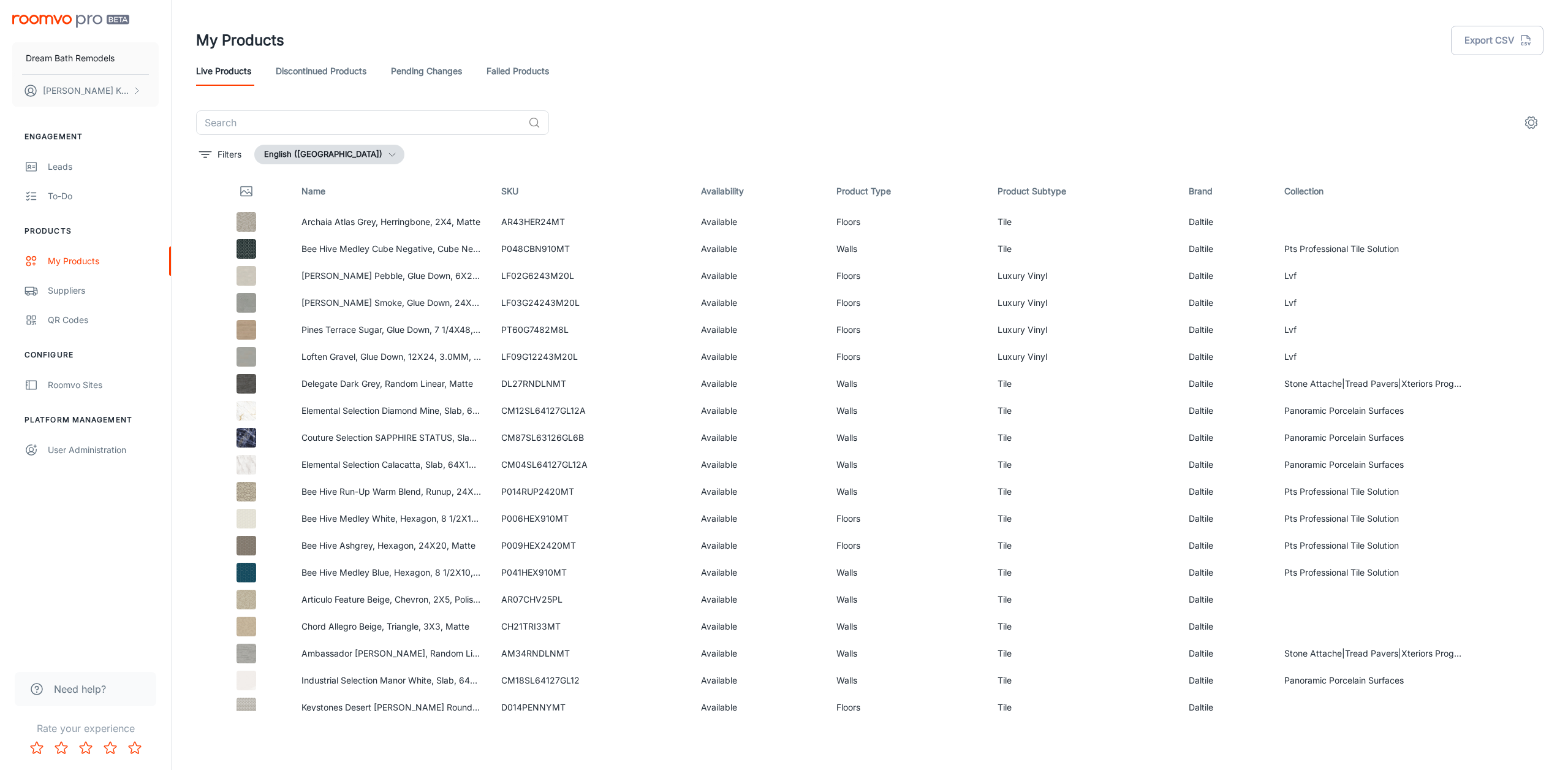
click at [911, 118] on div "​" at bounding box center [869, 123] width 1347 height 25
click at [69, 288] on div "Suppliers" at bounding box center [104, 291] width 111 height 14
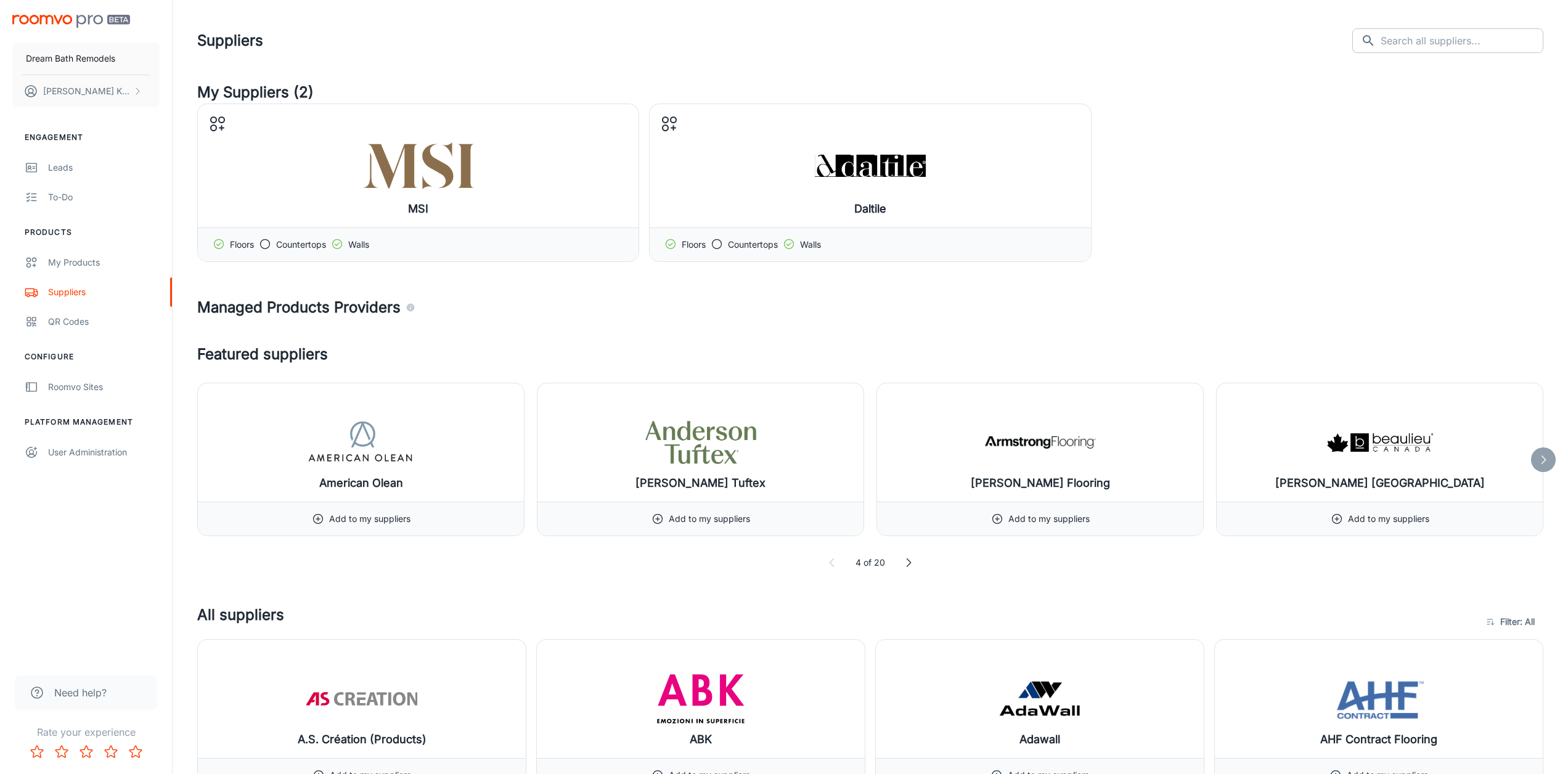
click at [1454, 40] on input "text" at bounding box center [1462, 41] width 163 height 25
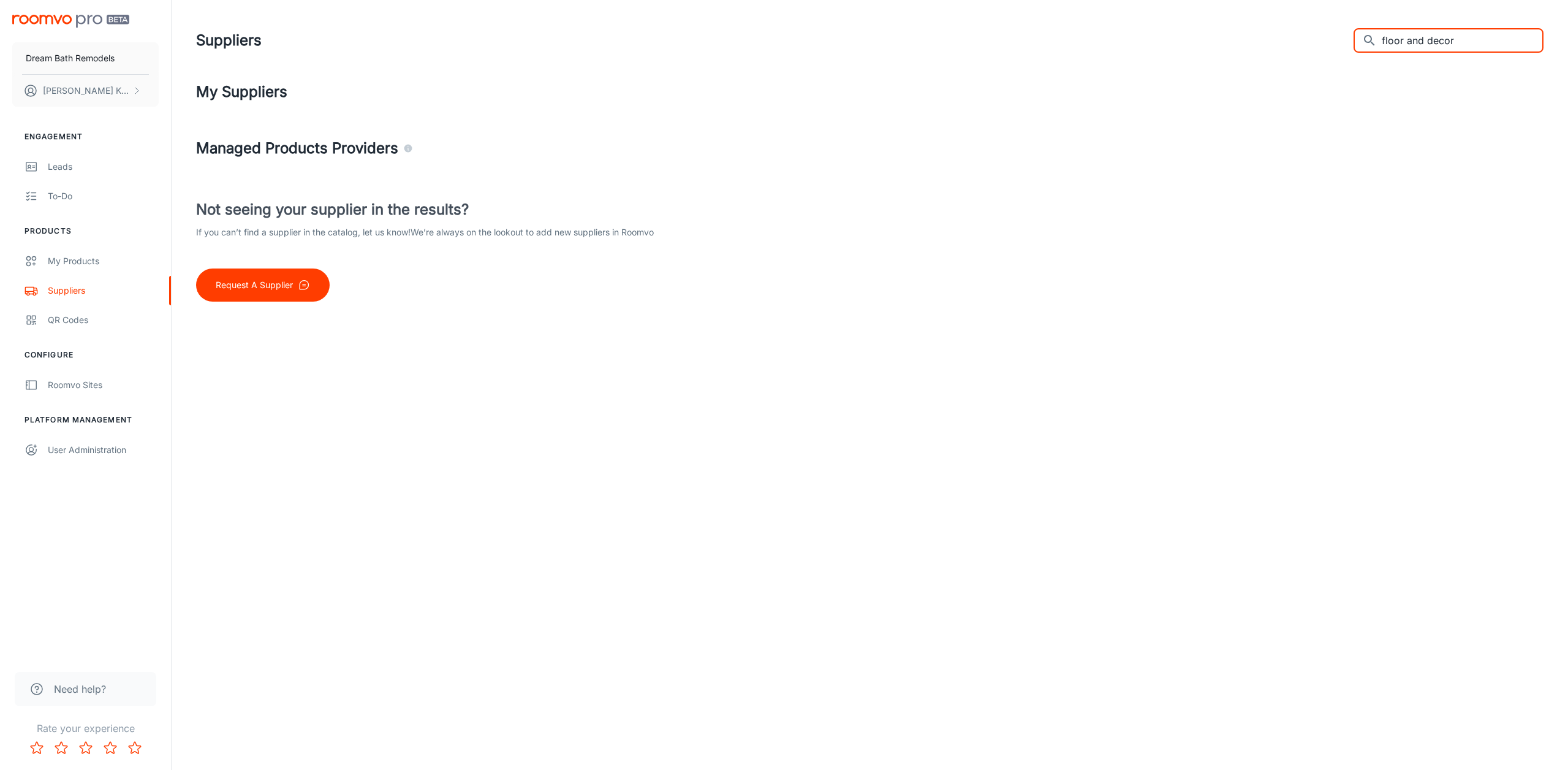
drag, startPoint x: 1476, startPoint y: 40, endPoint x: 1341, endPoint y: 40, distance: 135.0
click at [1341, 40] on div "Suppliers ​ floor and decor ​" at bounding box center [869, 40] width 1347 height 32
type input "tile shop"
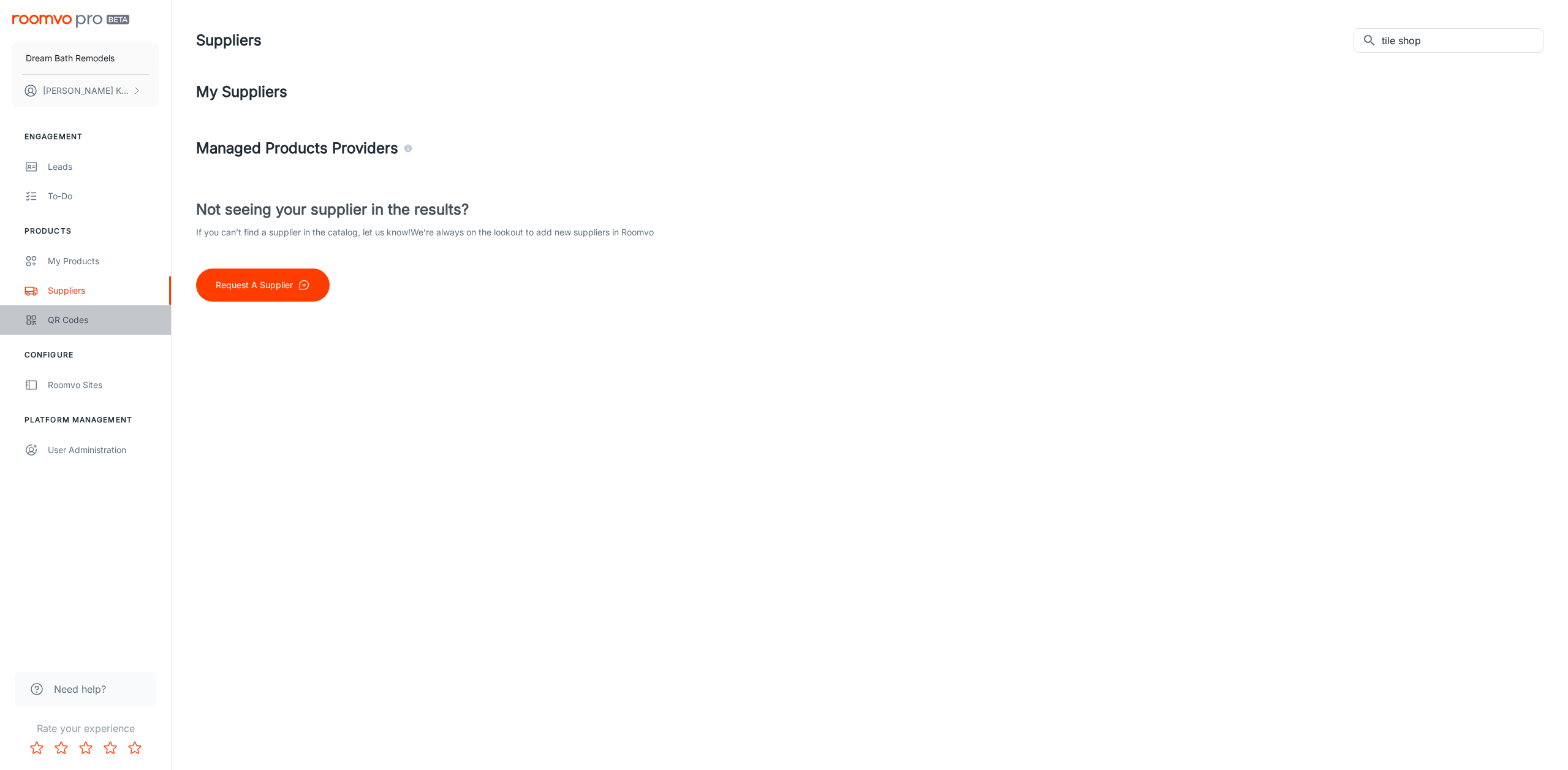
click at [60, 315] on div "QR Codes" at bounding box center [104, 320] width 111 height 14
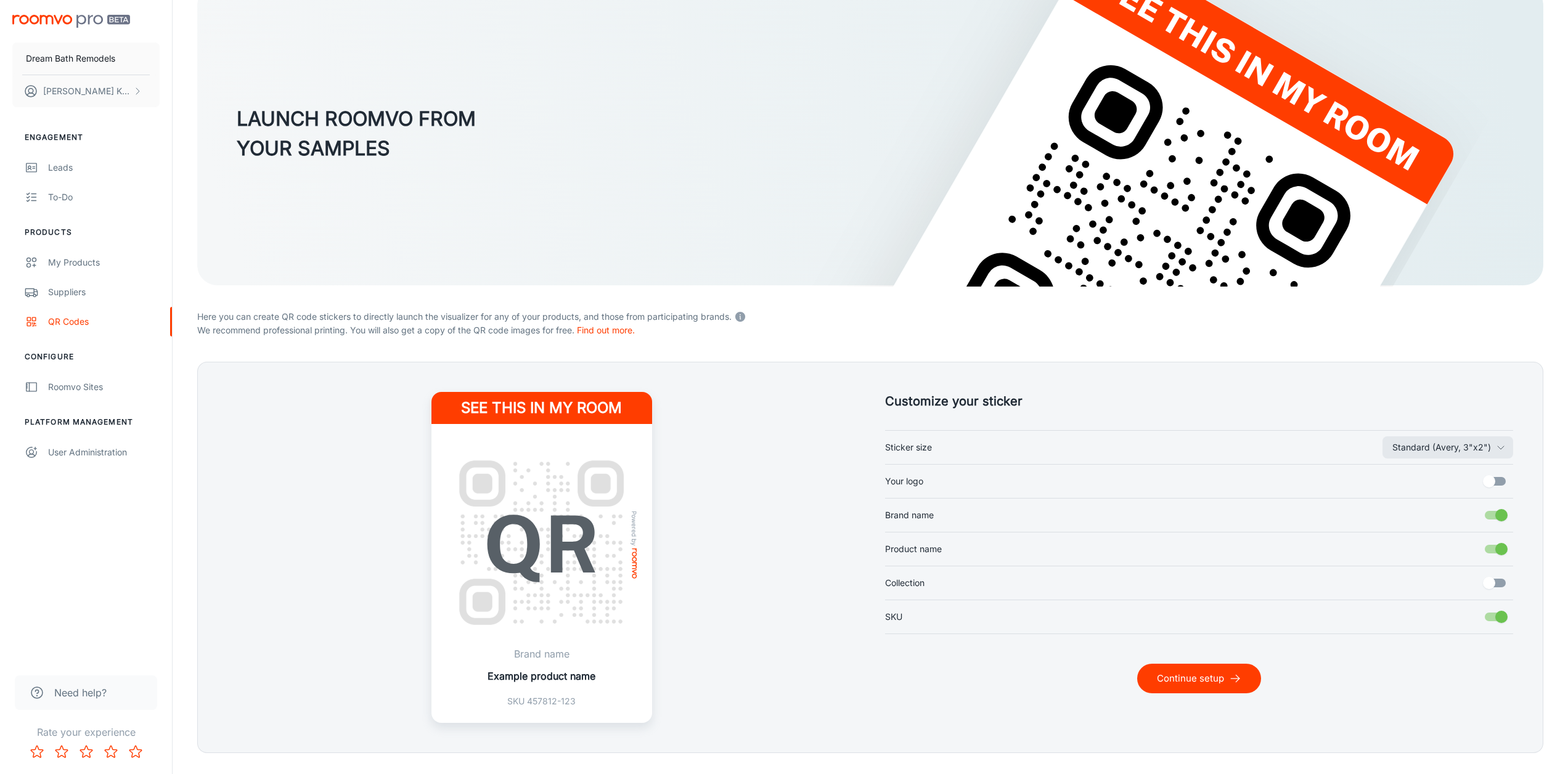
scroll to position [96, 0]
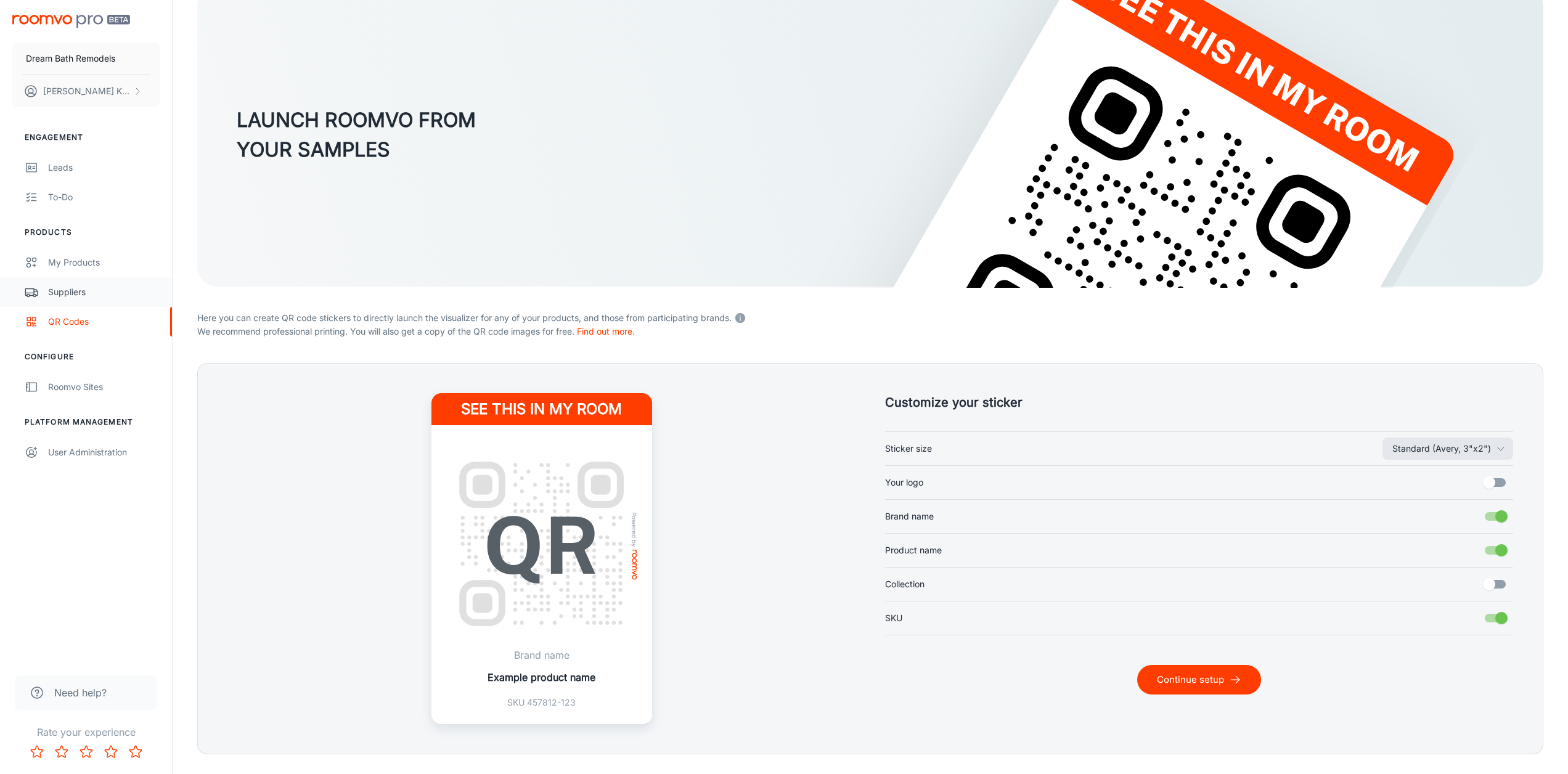
click at [67, 298] on div "Suppliers" at bounding box center [104, 292] width 112 height 14
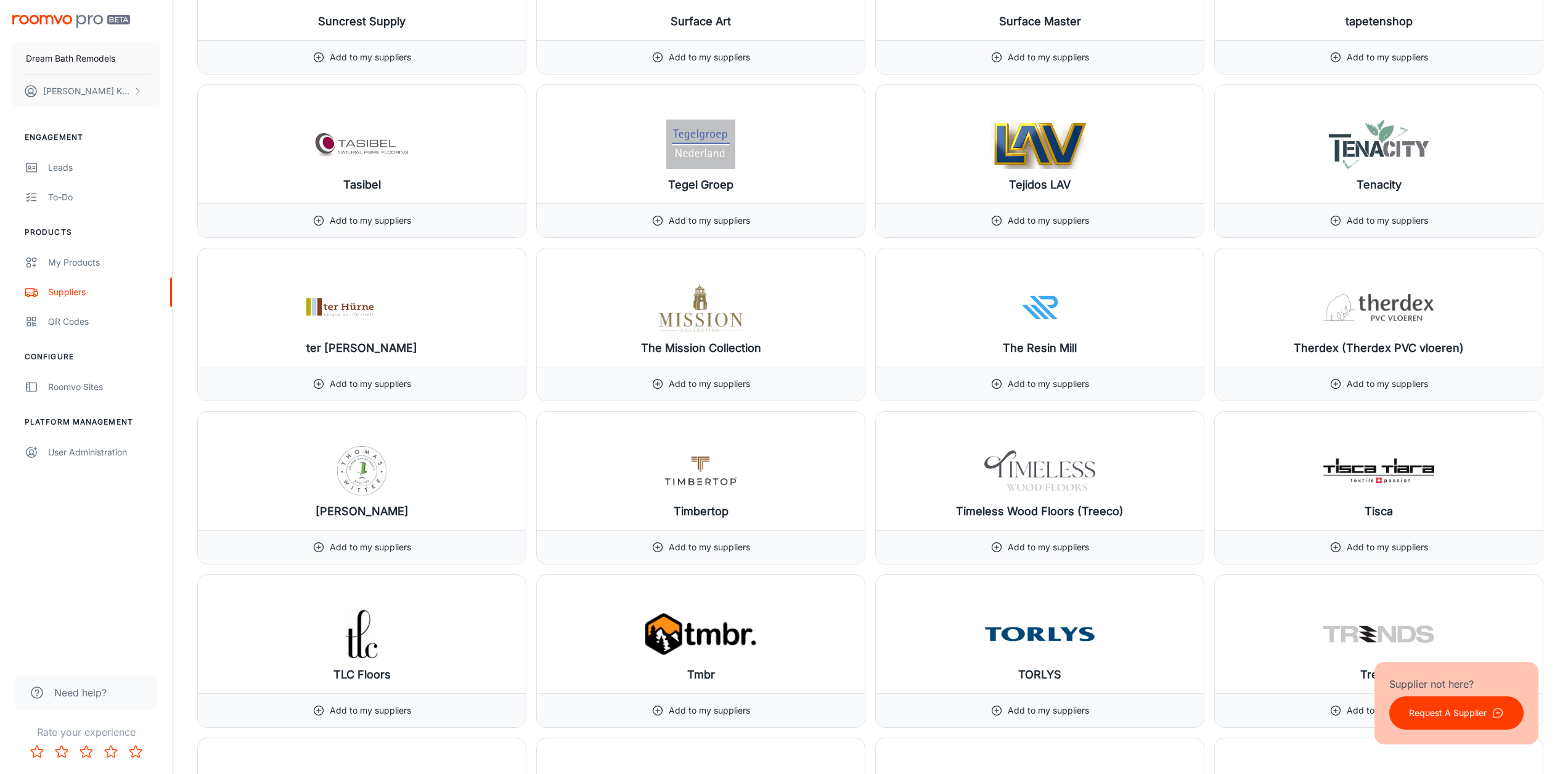
scroll to position [13124, 0]
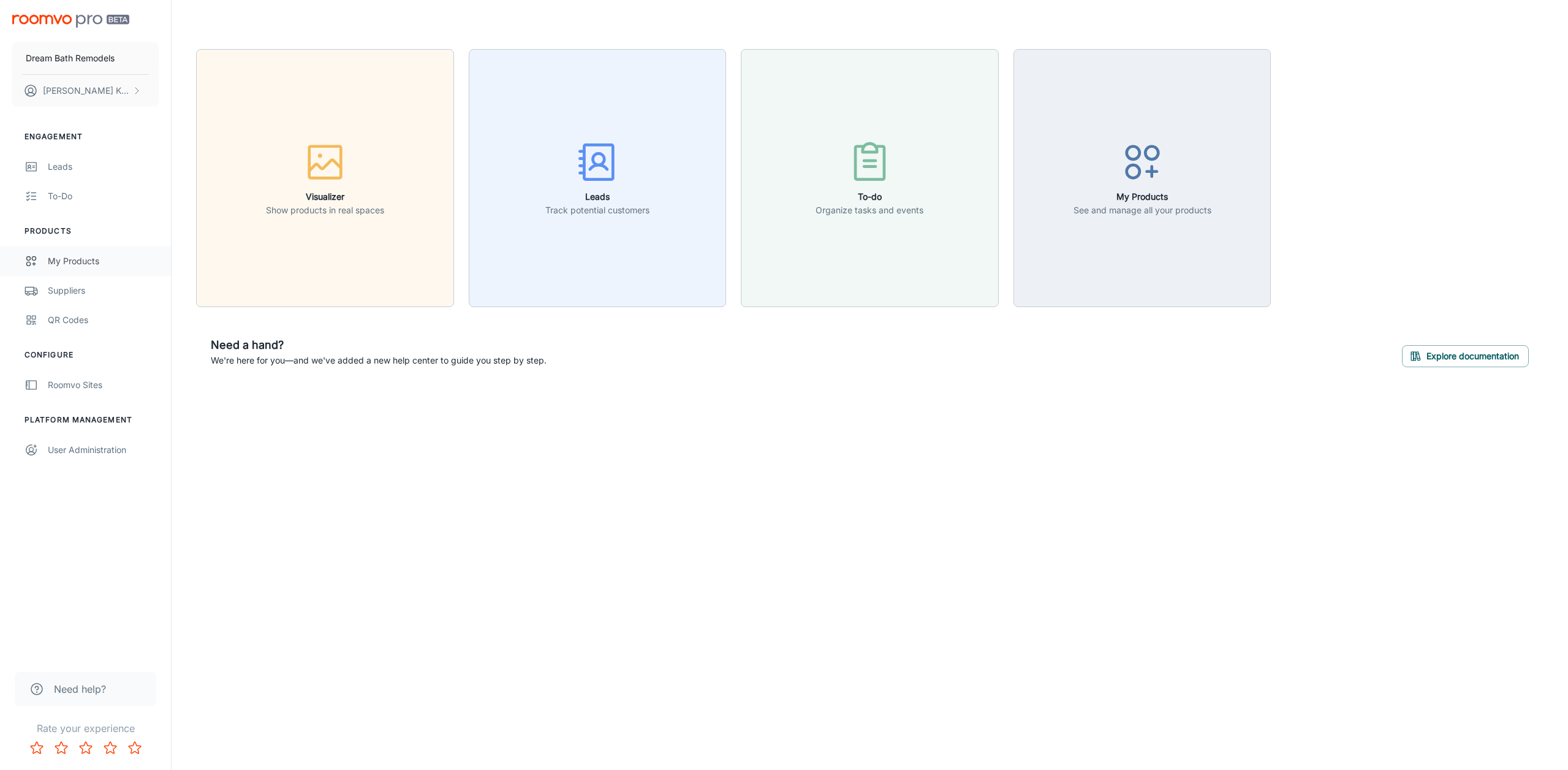
click at [89, 259] on div "My Products" at bounding box center [104, 261] width 111 height 14
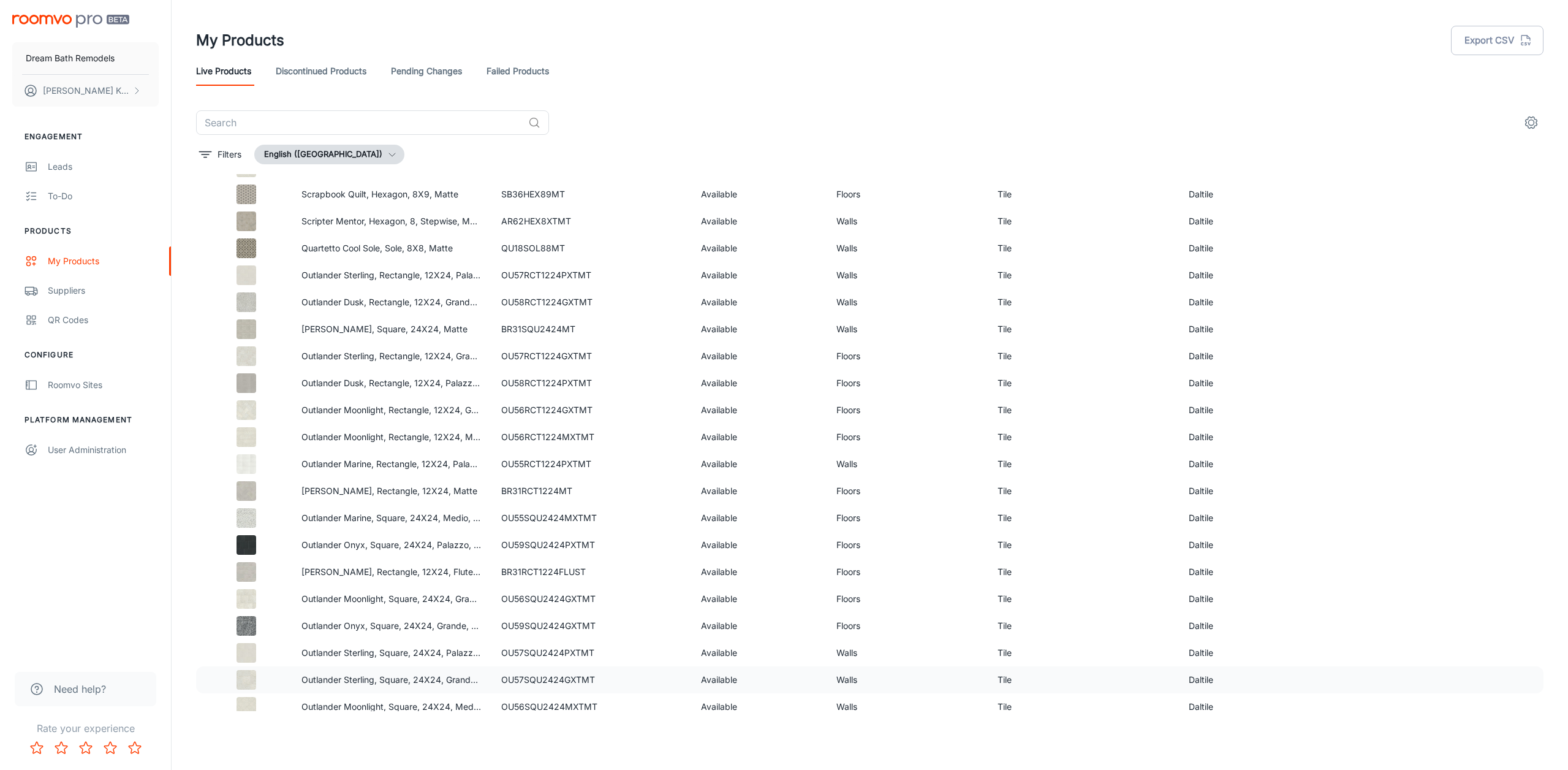
scroll to position [1223, 0]
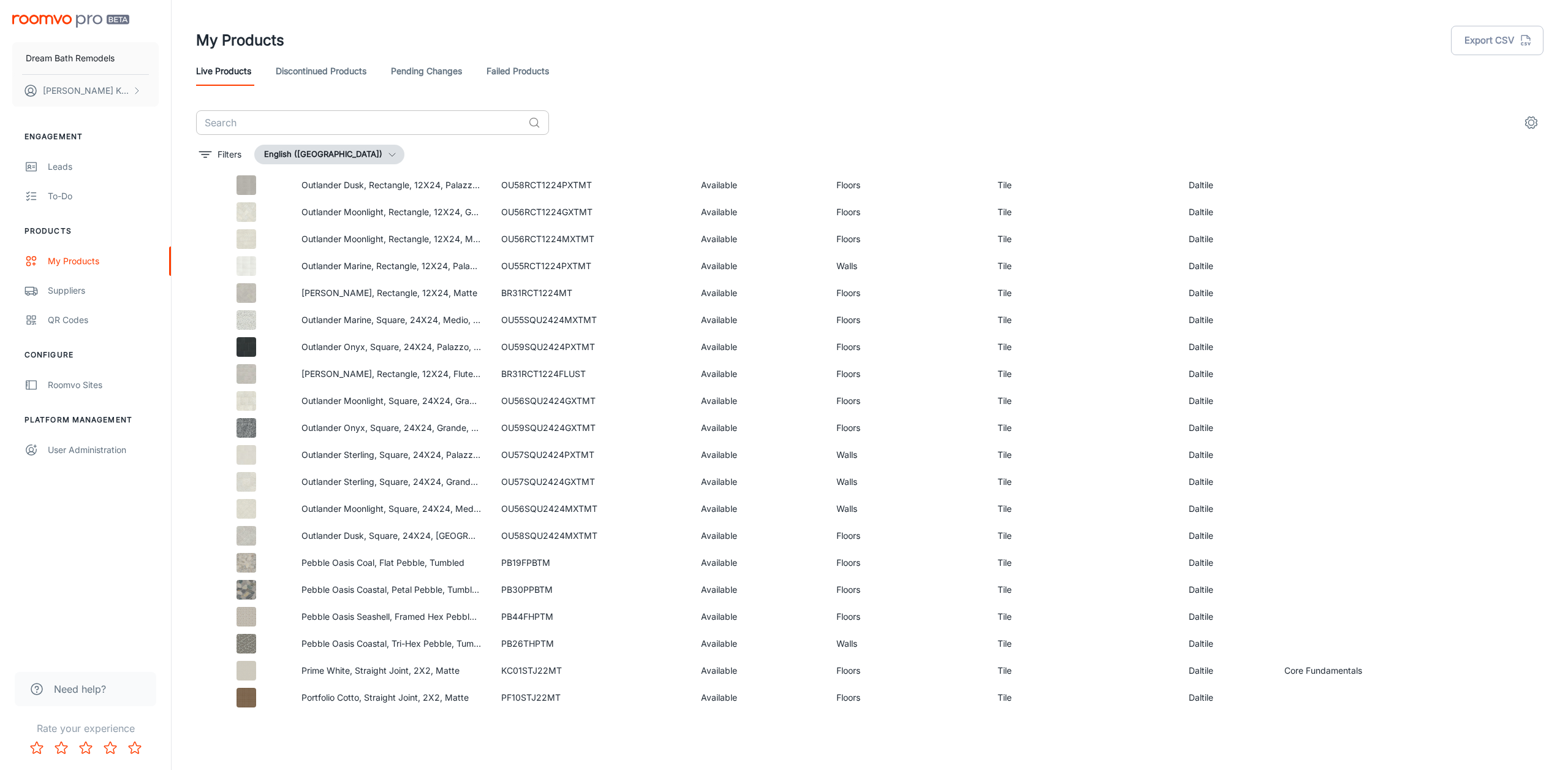
click at [352, 119] on input "text" at bounding box center [359, 123] width 327 height 25
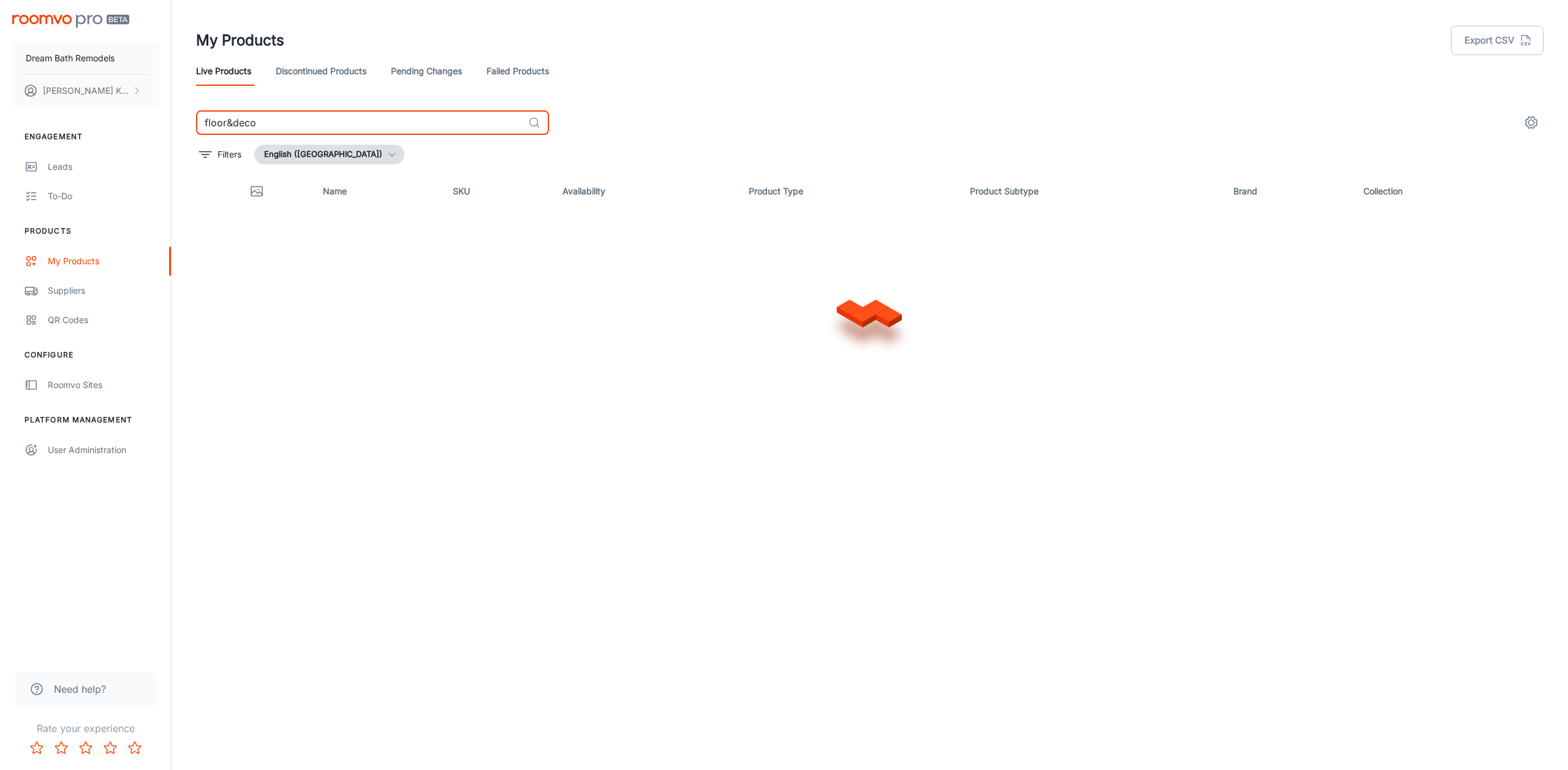
type input "floor&decor"
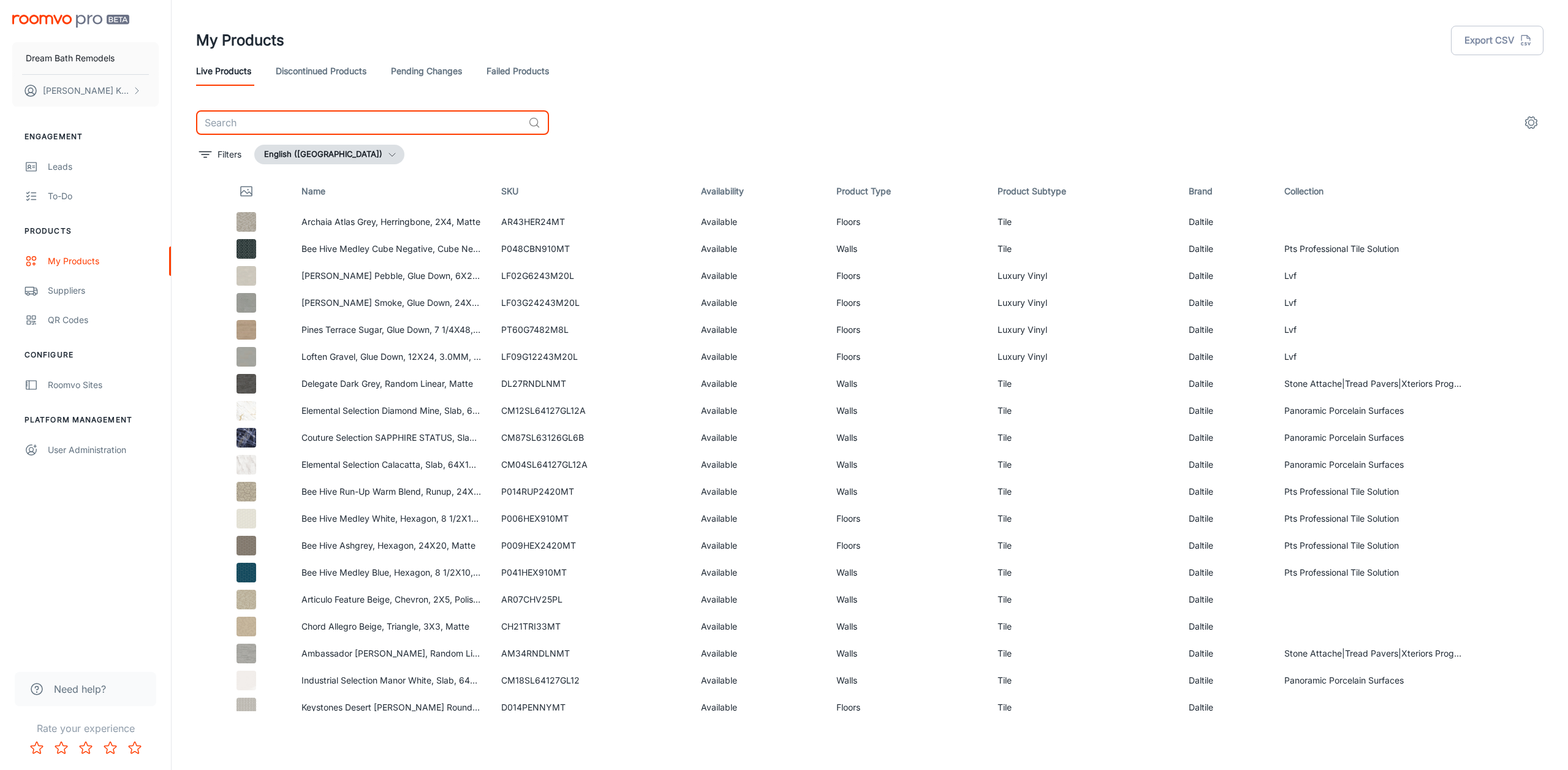
type input "i"
